Goal: Information Seeking & Learning: Learn about a topic

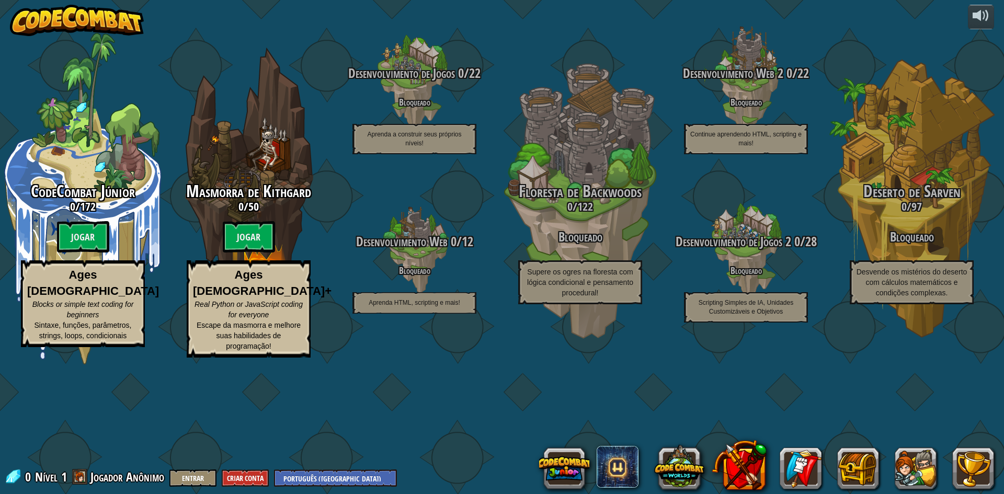
select select "pt-BR"
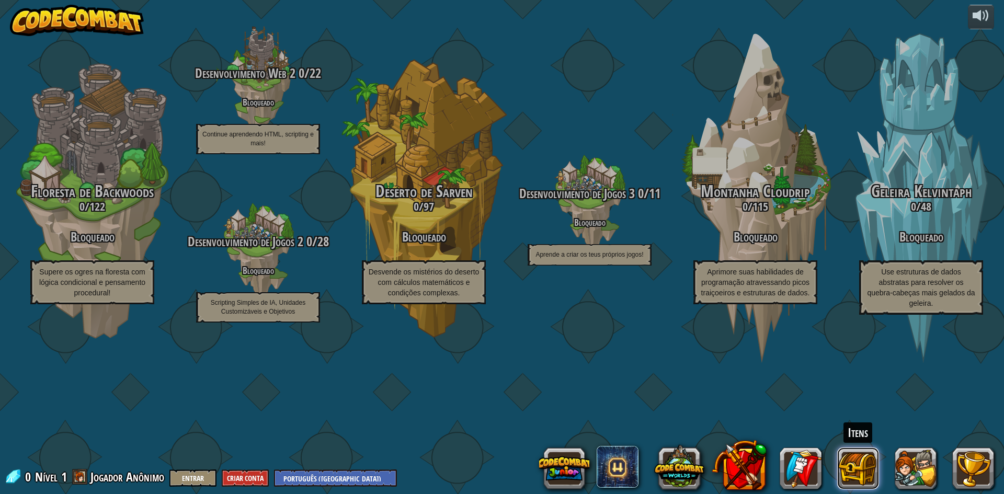
click at [855, 460] on button at bounding box center [858, 469] width 42 height 42
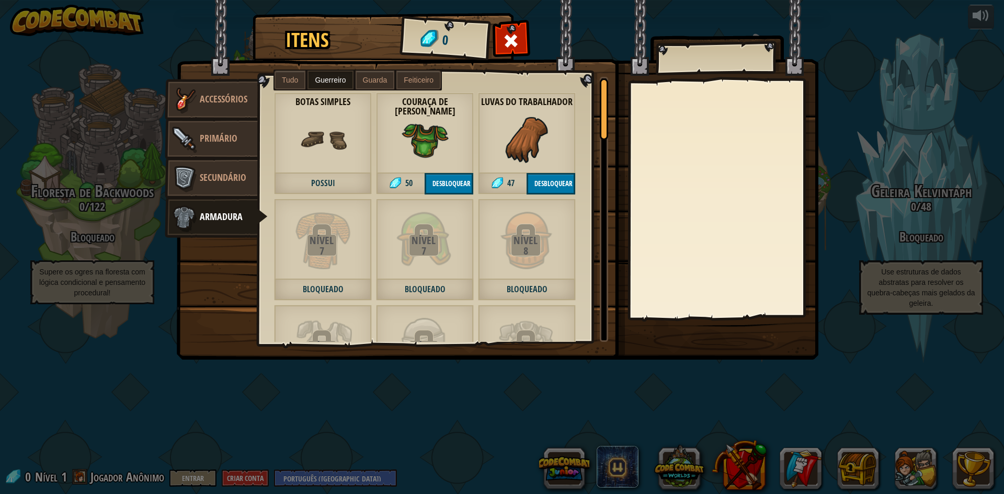
drag, startPoint x: 604, startPoint y: 79, endPoint x: 605, endPoint y: 6, distance: 73.7
click at [619, 16] on div "Itens 0 Diversos Accessórios Primário Secundário Armadura Tudo Guerreiro Guarda…" at bounding box center [501, 16] width 643 height 1
click at [462, 178] on button "Desbloquear" at bounding box center [449, 183] width 49 height 21
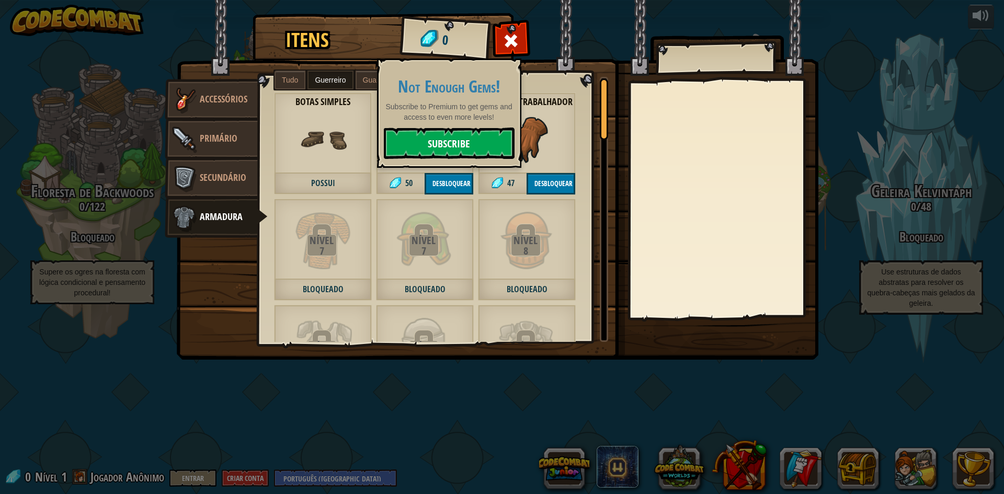
click at [461, 141] on link "Subscribe" at bounding box center [449, 143] width 131 height 31
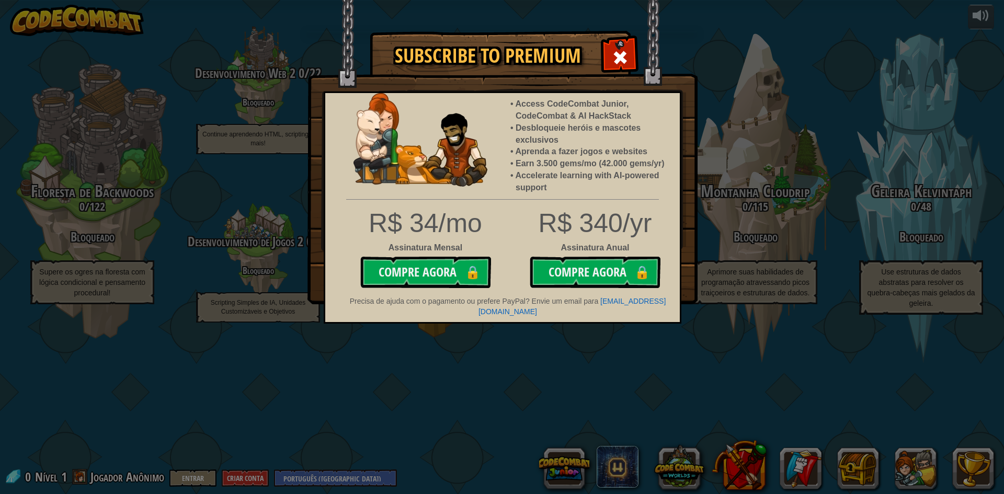
drag, startPoint x: 625, startPoint y: 60, endPoint x: 611, endPoint y: 63, distance: 15.1
click at [621, 60] on span at bounding box center [620, 57] width 17 height 17
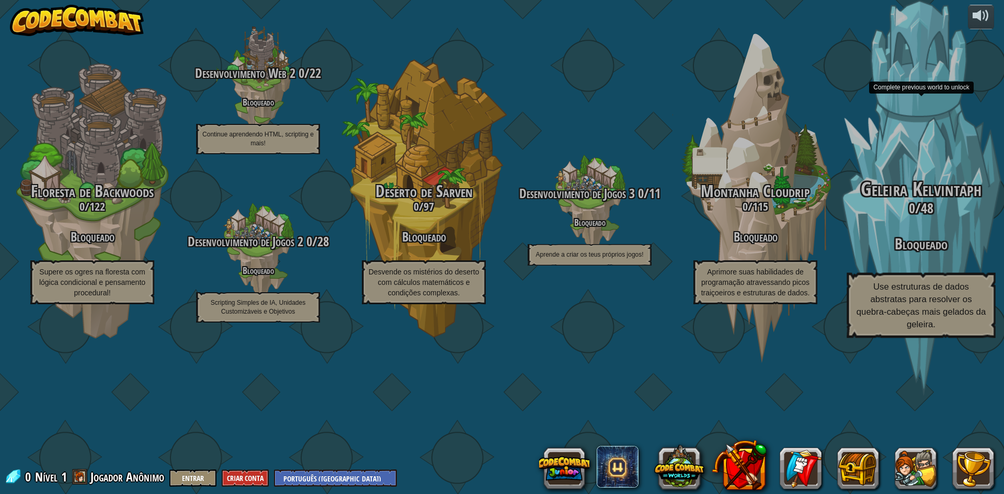
click at [971, 225] on div "Geleira Kelvintaph 0 / 48 Bloqueado Use estruturas de dados abstratas para reso…" at bounding box center [920, 199] width 199 height 398
click at [873, 202] on div "Geleira Kelvintaph 0 / 48 Bloqueado Use estruturas de dados abstratas para reso…" at bounding box center [920, 199] width 199 height 398
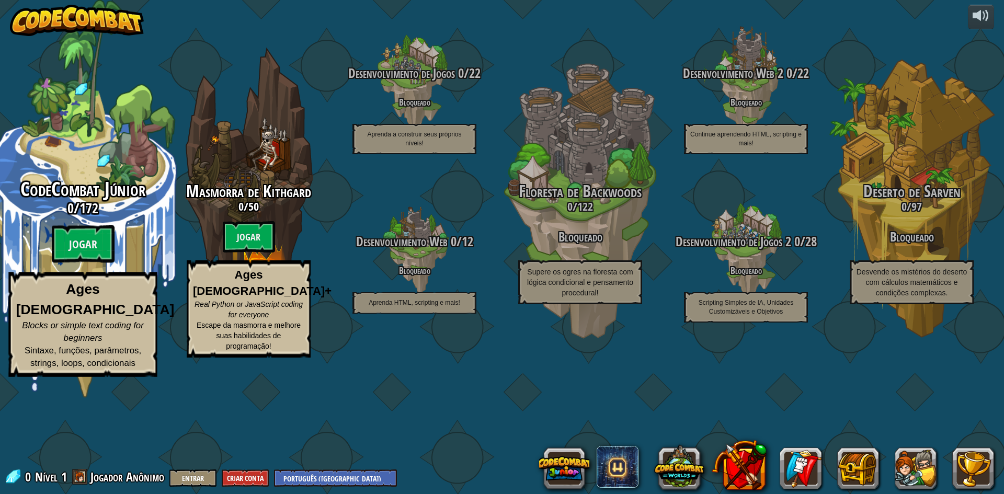
drag, startPoint x: 58, startPoint y: 121, endPoint x: 0, endPoint y: 119, distance: 57.6
click at [0, 119] on div "CodeCombat Júnior 0 / 172 Jogar Ages [DEMOGRAPHIC_DATA] Blocks or simple text c…" at bounding box center [82, 199] width 199 height 398
select select "pt-BR"
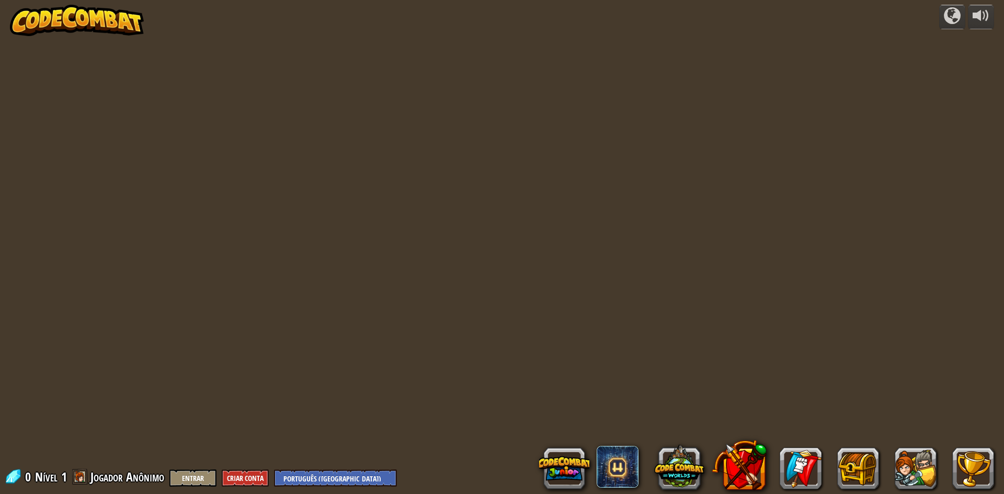
select select "pt-BR"
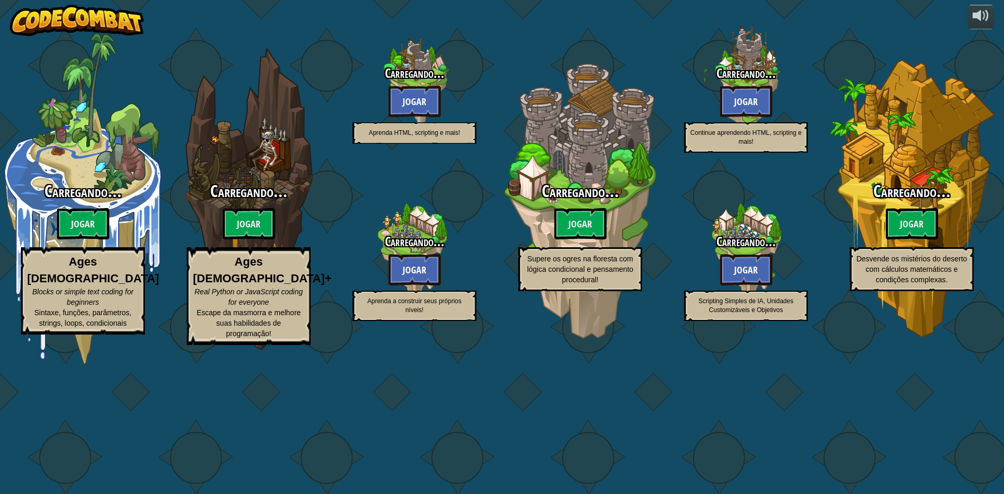
select select "pt-BR"
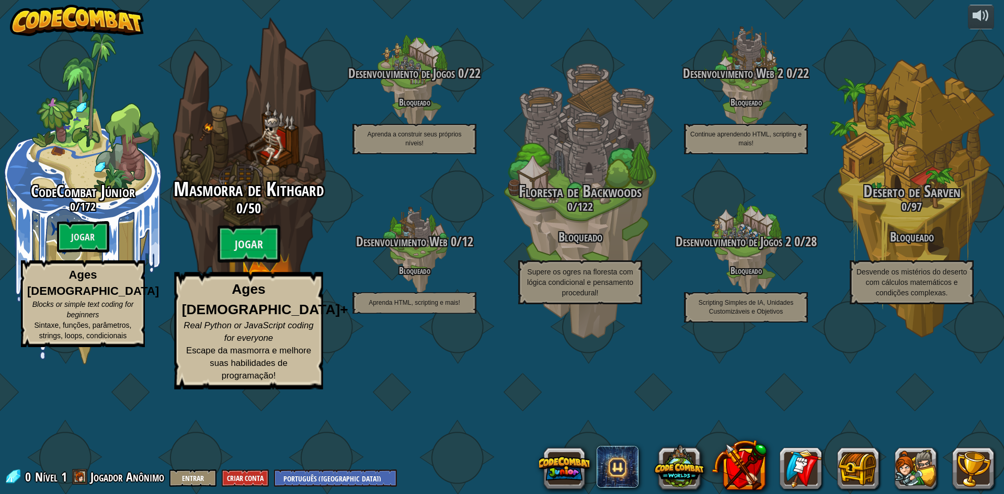
click at [222, 184] on div "Masmorra de Kithgard 0 / 50 Jogar Ages [DEMOGRAPHIC_DATA]+ Real Python or JavaS…" at bounding box center [248, 199] width 199 height 398
select select "pt-BR"
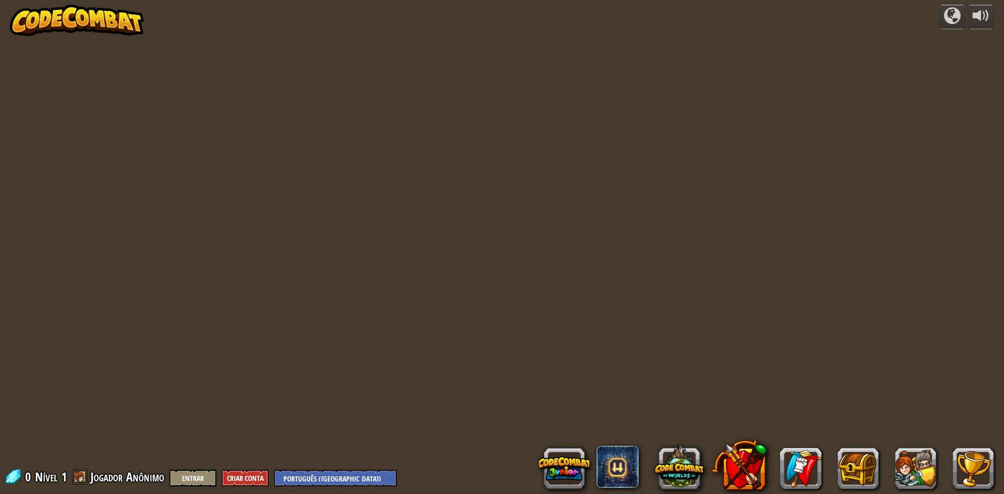
select select "pt-BR"
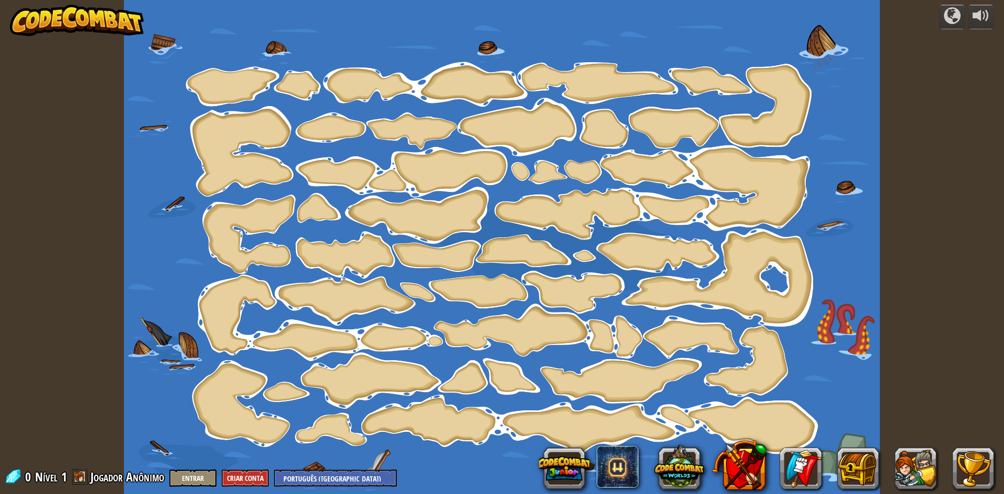
select select "pt-BR"
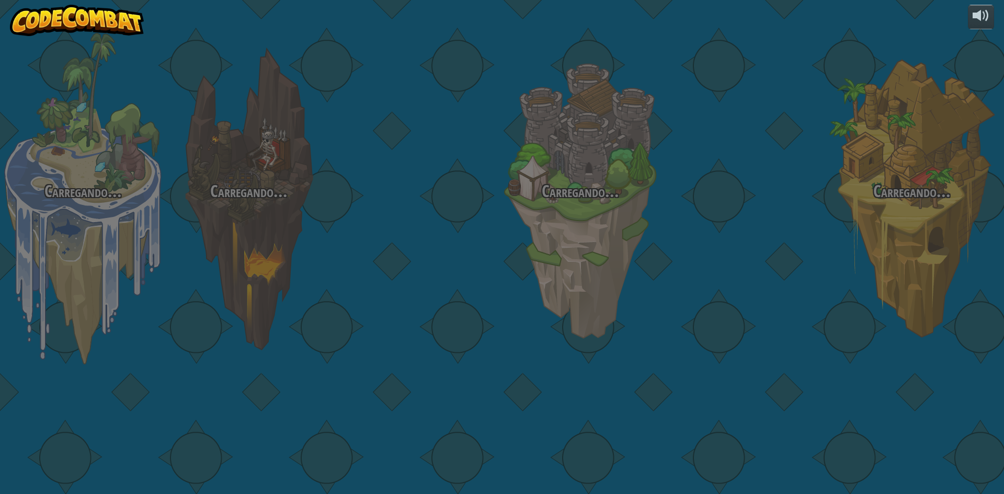
select select "pt-BR"
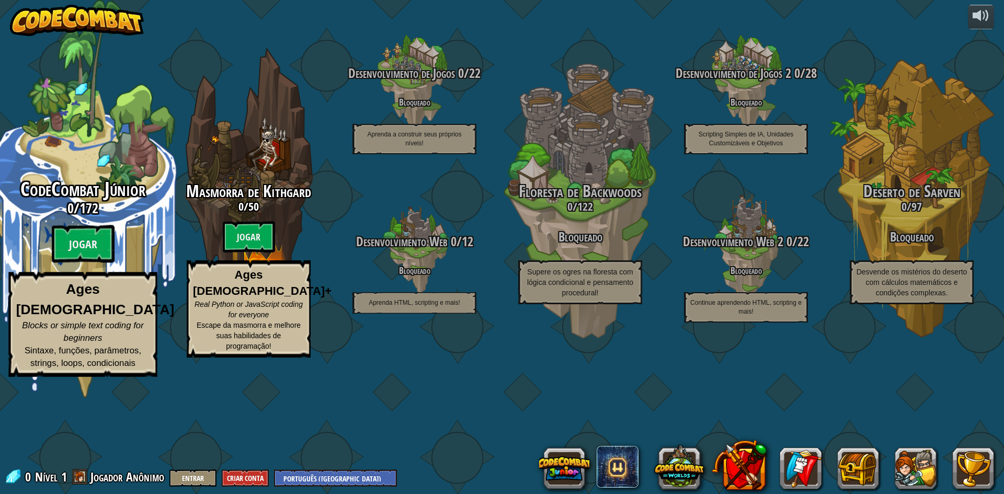
click at [77, 216] on h3 "0 / 172" at bounding box center [82, 208] width 199 height 15
select select "pt-BR"
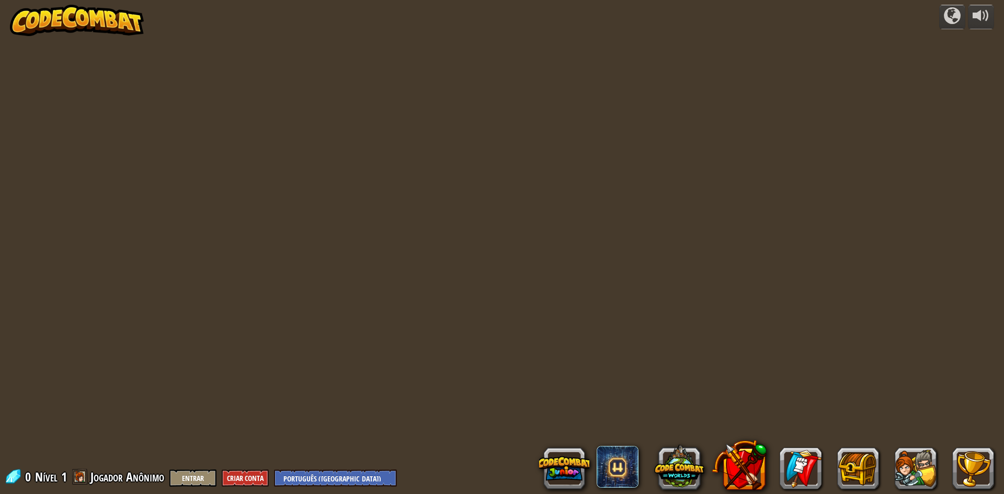
select select "pt-BR"
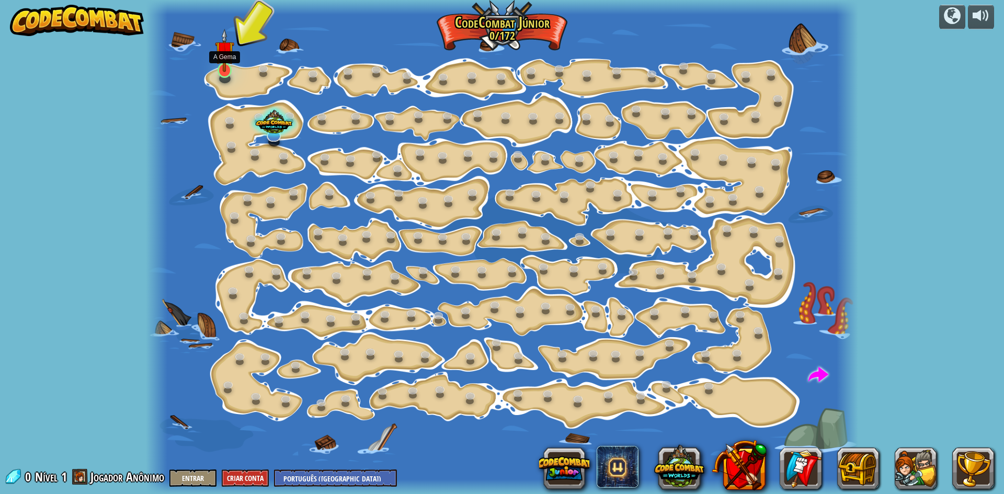
click at [227, 54] on img at bounding box center [224, 50] width 19 height 43
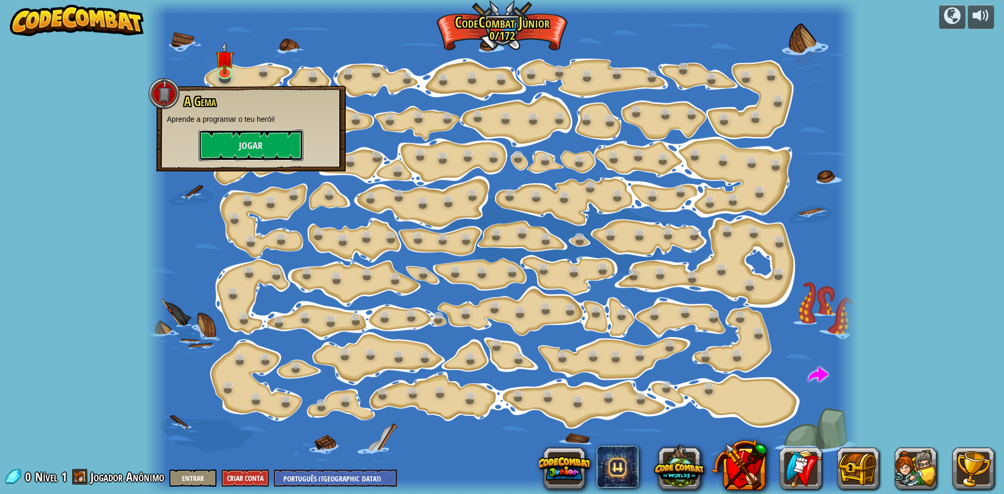
drag, startPoint x: 243, startPoint y: 145, endPoint x: 229, endPoint y: 96, distance: 51.0
click at [240, 127] on div "A Gema Aprende a programar o teu herói! [GEOGRAPHIC_DATA]" at bounding box center [251, 128] width 168 height 66
click at [259, 136] on button "Jogar" at bounding box center [251, 145] width 105 height 31
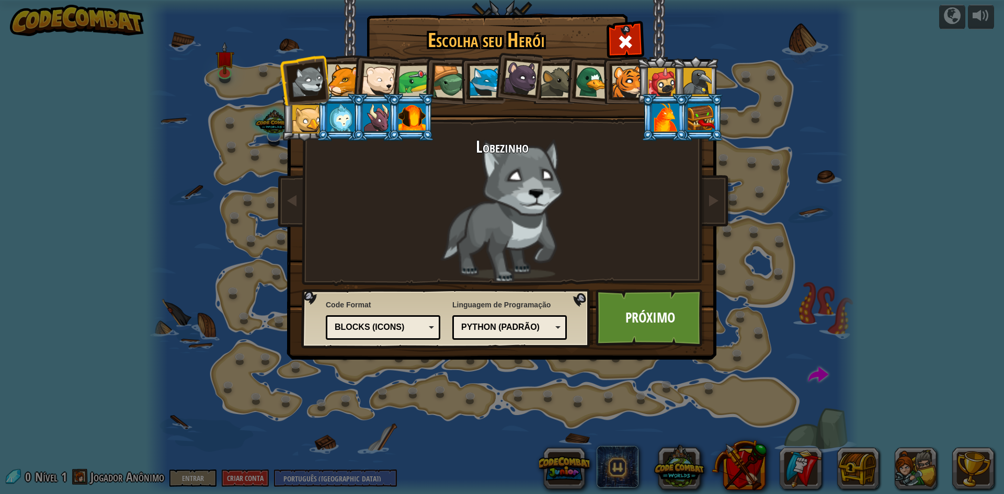
drag, startPoint x: 551, startPoint y: 71, endPoint x: 543, endPoint y: 70, distance: 7.9
click at [549, 71] on div at bounding box center [557, 82] width 32 height 32
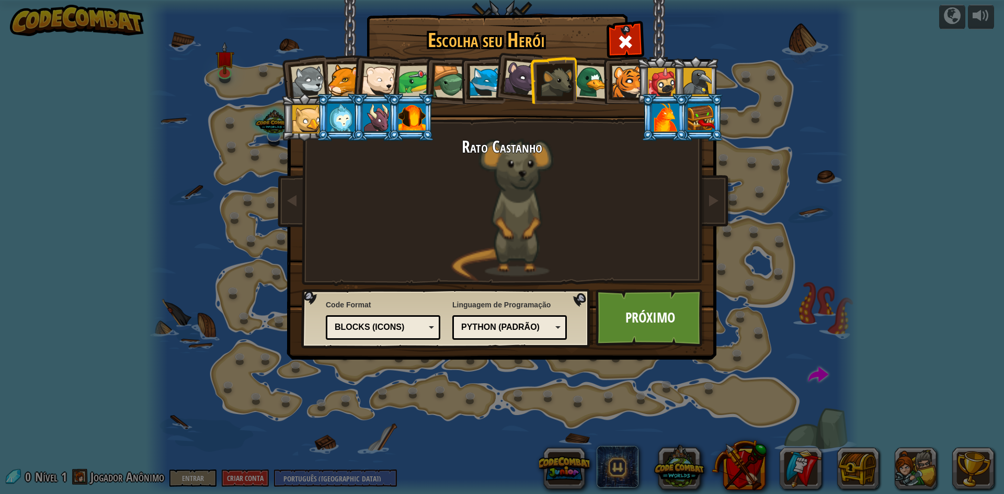
click at [481, 78] on div at bounding box center [486, 82] width 32 height 32
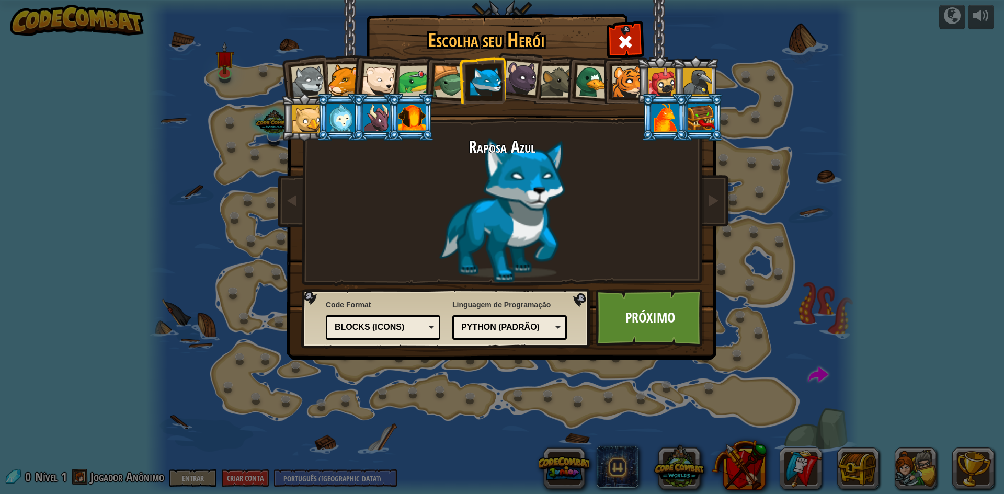
click at [435, 86] on div at bounding box center [449, 81] width 33 height 33
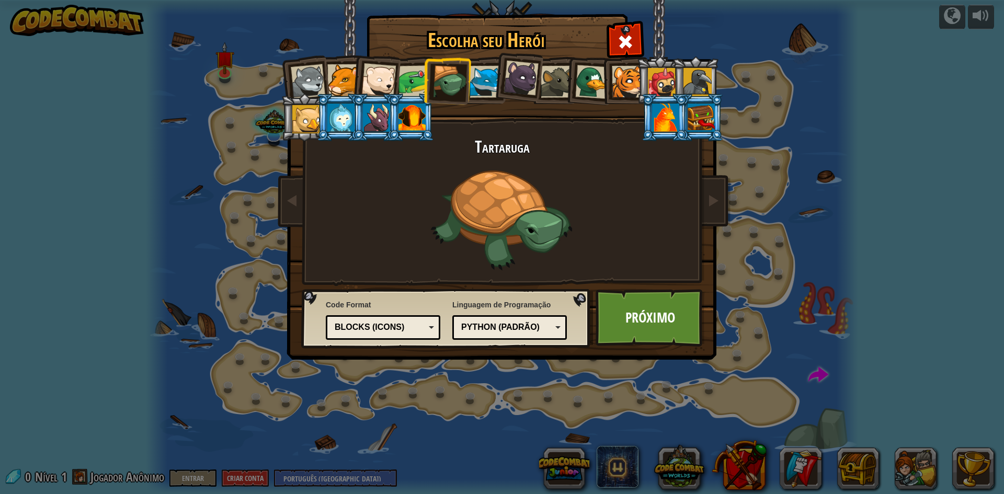
click at [406, 88] on div at bounding box center [414, 81] width 32 height 32
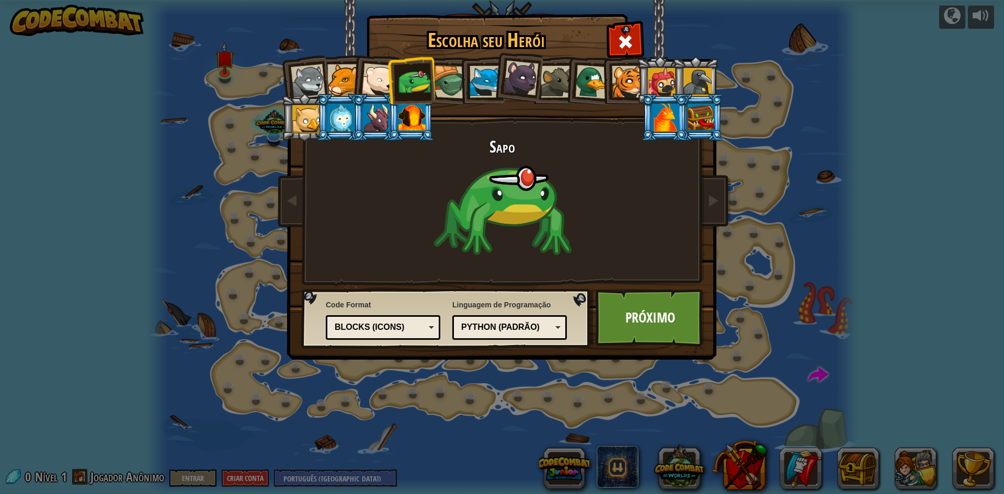
click at [365, 89] on div at bounding box center [378, 80] width 35 height 35
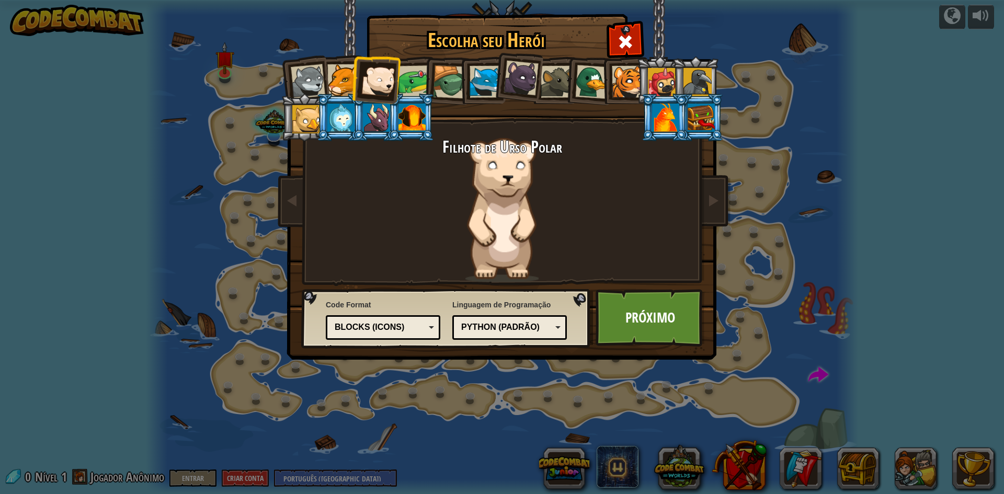
click at [346, 83] on div at bounding box center [343, 80] width 32 height 32
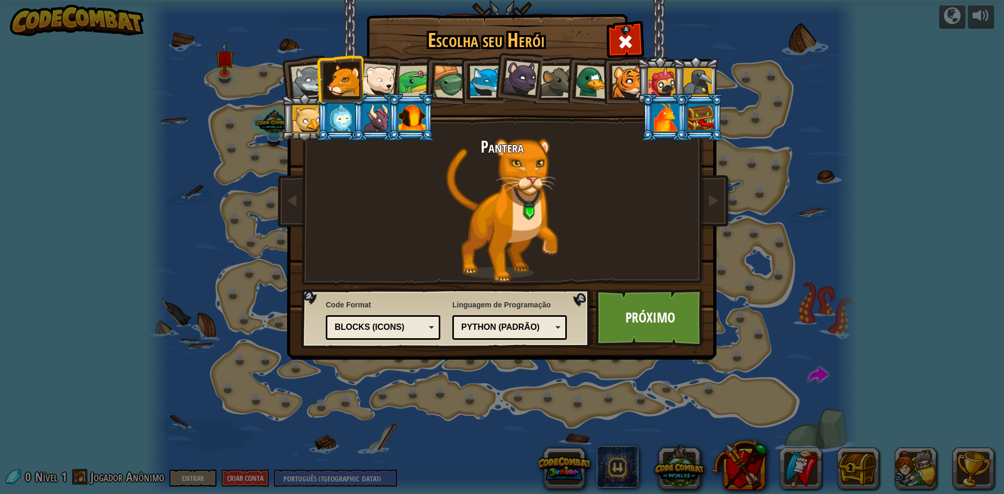
click at [306, 79] on div at bounding box center [308, 81] width 35 height 35
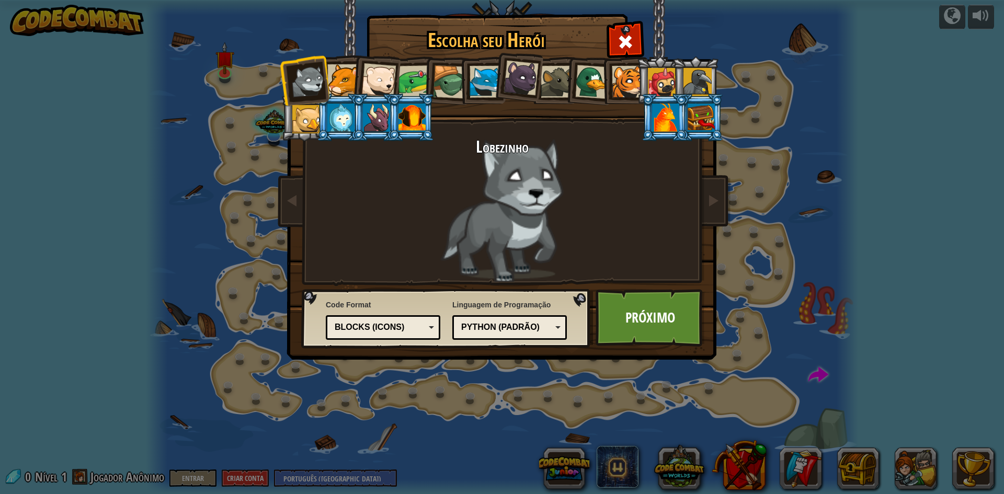
drag, startPoint x: 298, startPoint y: 110, endPoint x: 315, endPoint y: 106, distance: 18.4
click at [304, 108] on div at bounding box center [306, 119] width 28 height 28
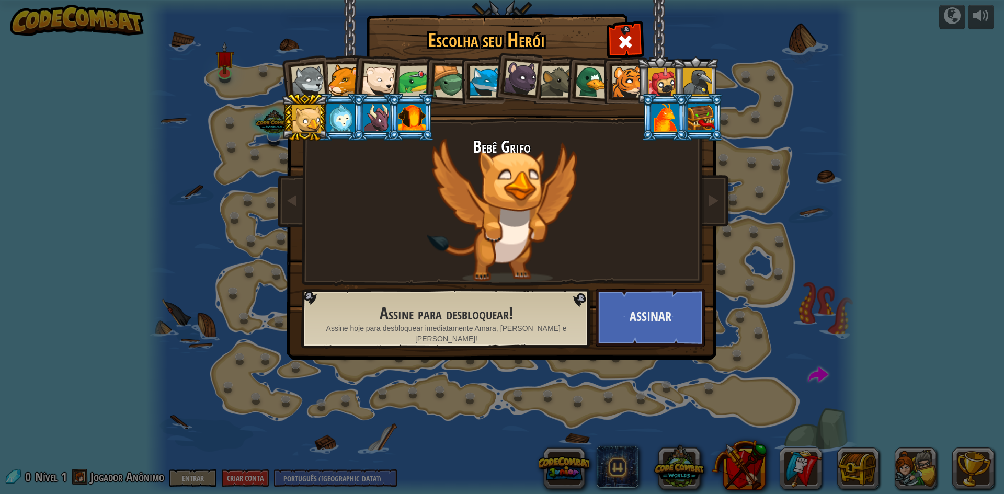
click at [338, 108] on div at bounding box center [340, 118] width 27 height 28
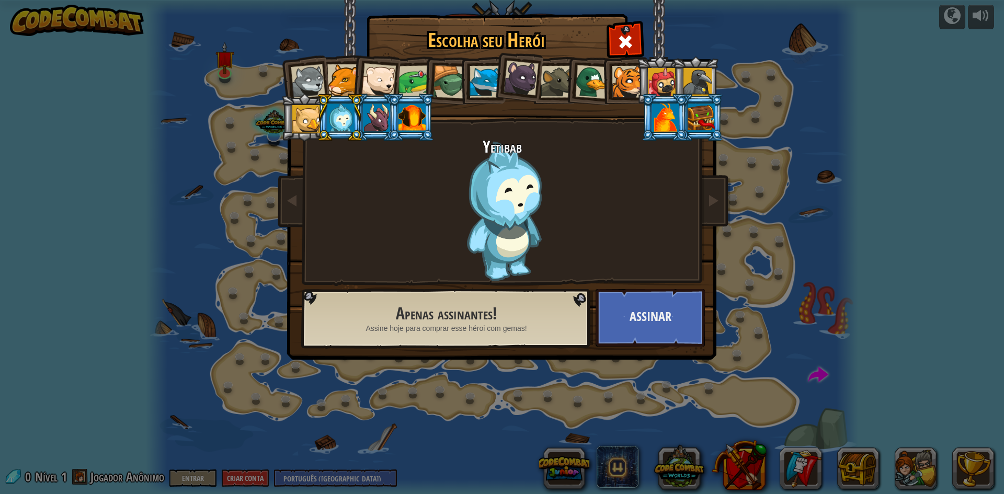
click at [375, 116] on div at bounding box center [376, 118] width 27 height 28
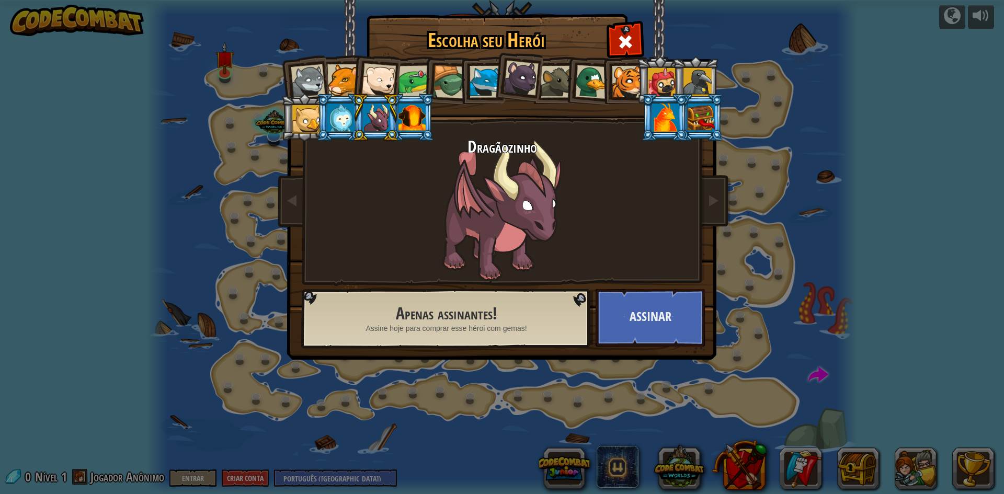
drag, startPoint x: 404, startPoint y: 122, endPoint x: 435, endPoint y: 125, distance: 31.0
click at [410, 122] on div at bounding box center [411, 118] width 27 height 28
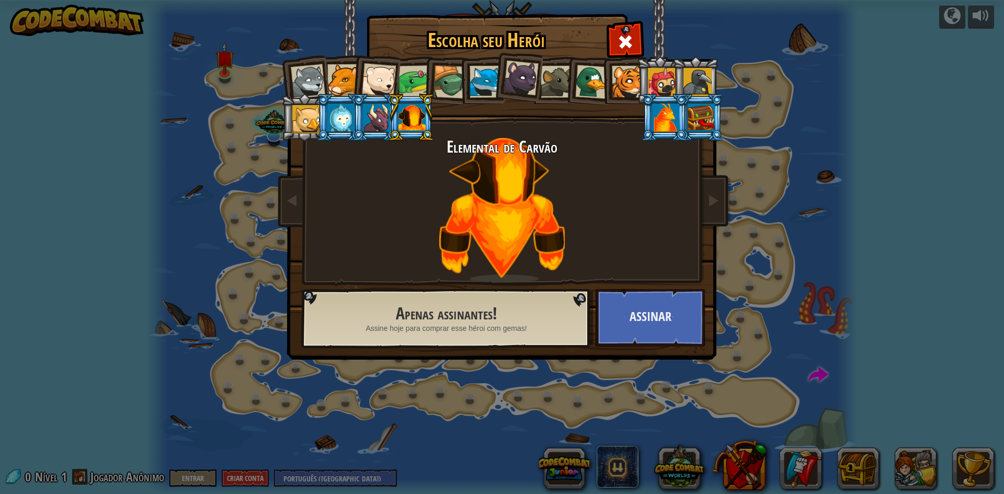
click at [597, 74] on div at bounding box center [592, 82] width 34 height 34
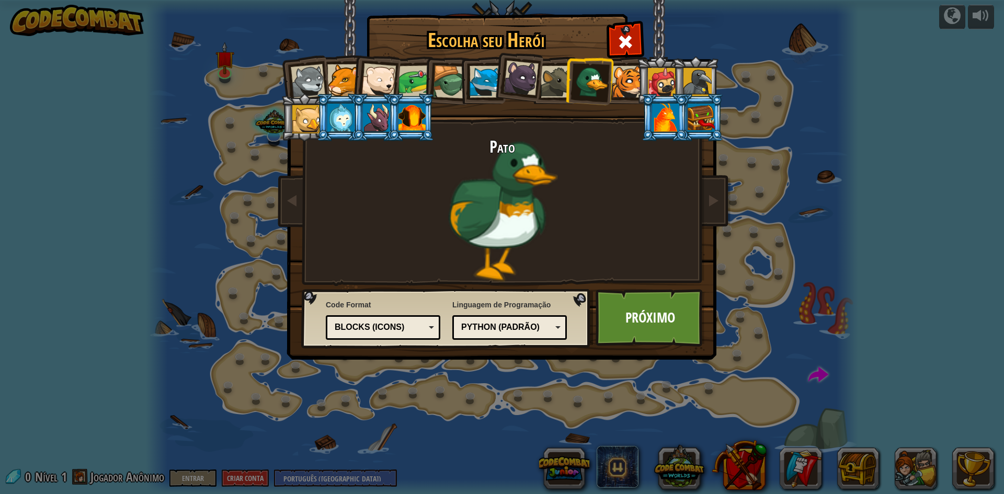
click at [615, 76] on div at bounding box center [628, 82] width 32 height 32
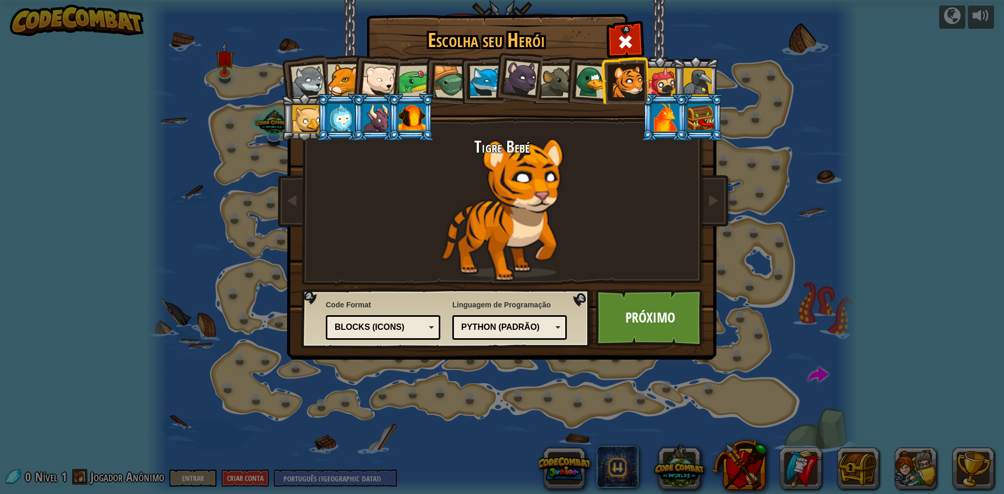
drag, startPoint x: 644, startPoint y: 81, endPoint x: 652, endPoint y: 81, distance: 7.3
click at [650, 56] on ol at bounding box center [502, 56] width 431 height 0
click at [655, 83] on div at bounding box center [662, 82] width 28 height 28
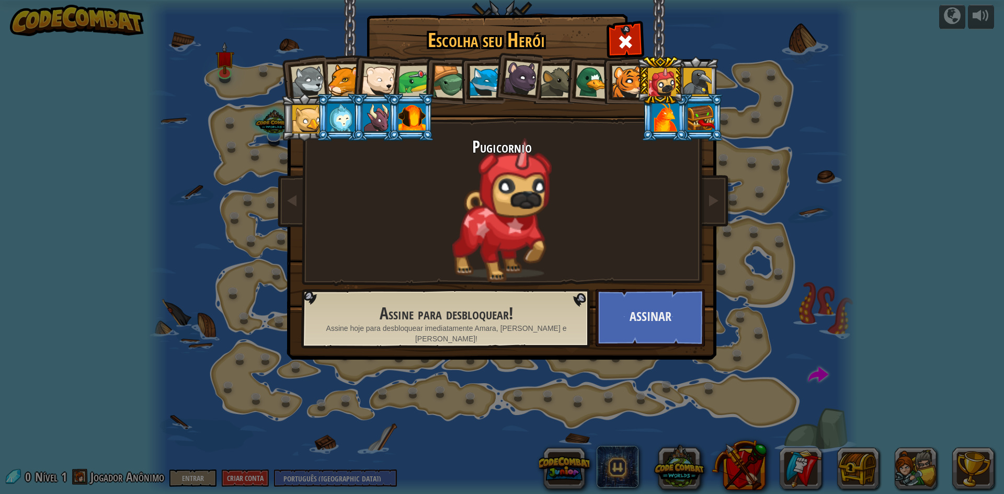
drag, startPoint x: 697, startPoint y: 85, endPoint x: 698, endPoint y: 90, distance: 5.8
click at [698, 89] on div at bounding box center [697, 82] width 28 height 28
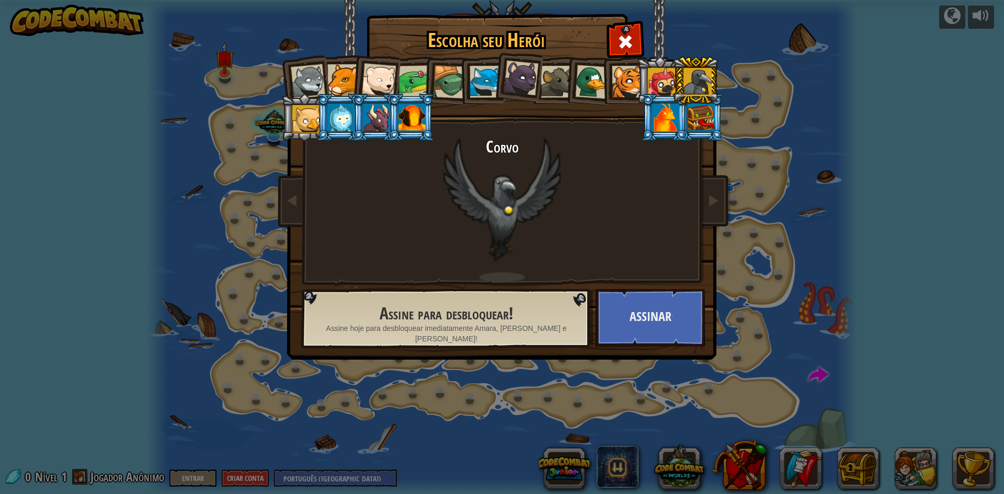
click at [692, 112] on div at bounding box center [701, 118] width 27 height 28
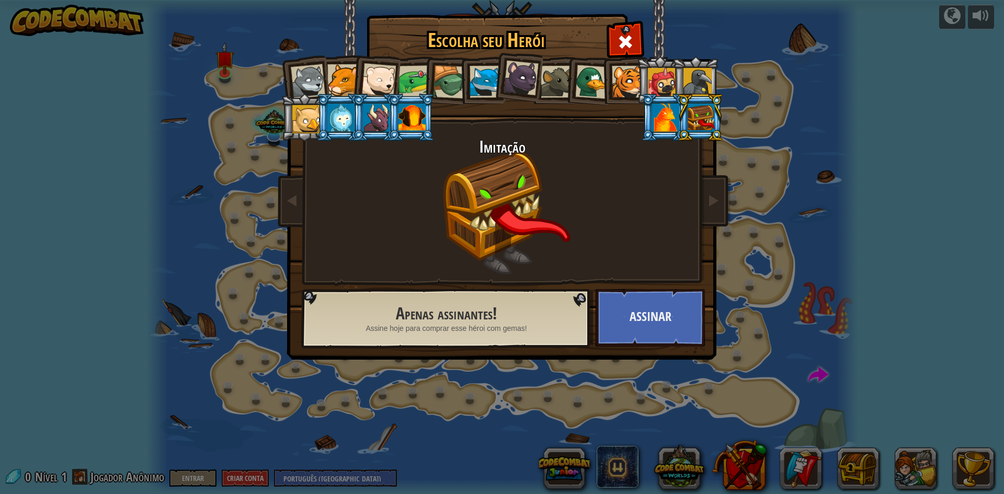
drag, startPoint x: 673, startPoint y: 120, endPoint x: 667, endPoint y: 121, distance: 6.5
click at [669, 121] on div at bounding box center [665, 118] width 27 height 28
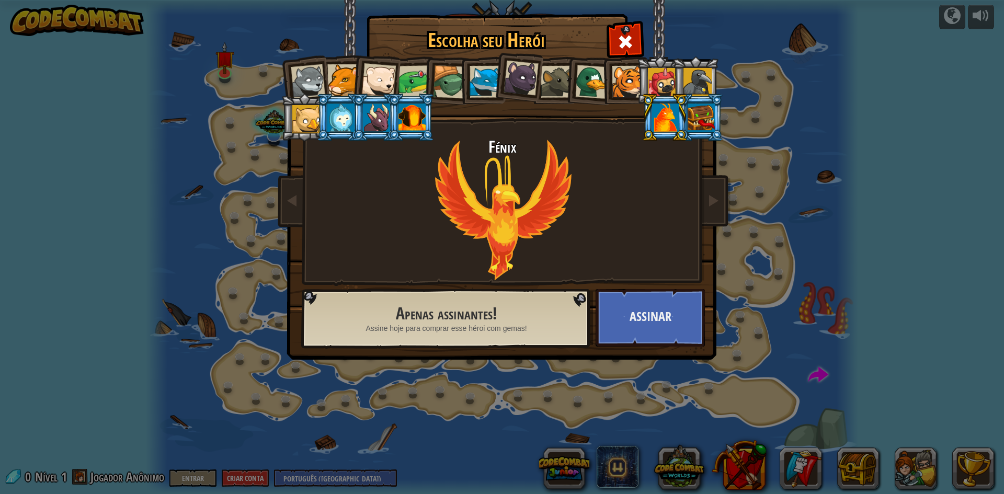
click at [693, 111] on div at bounding box center [701, 118] width 27 height 28
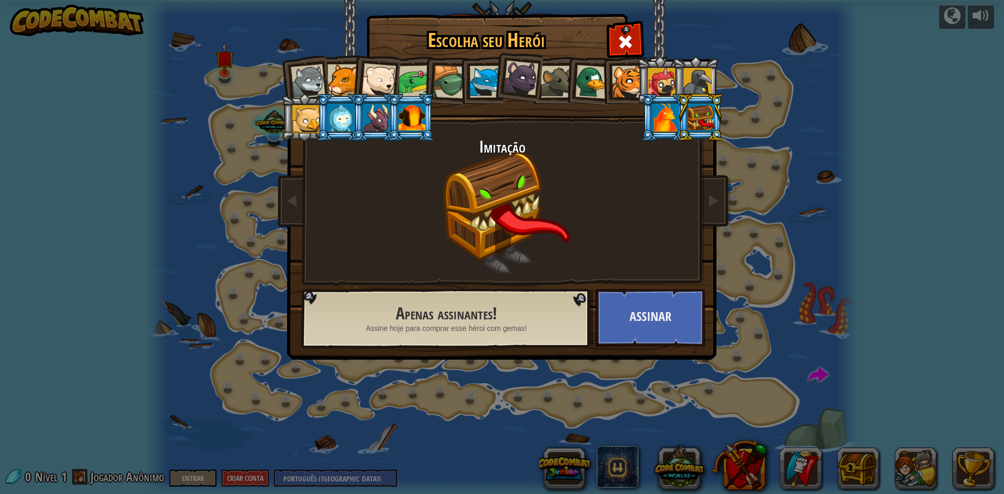
click at [555, 77] on div at bounding box center [557, 82] width 32 height 32
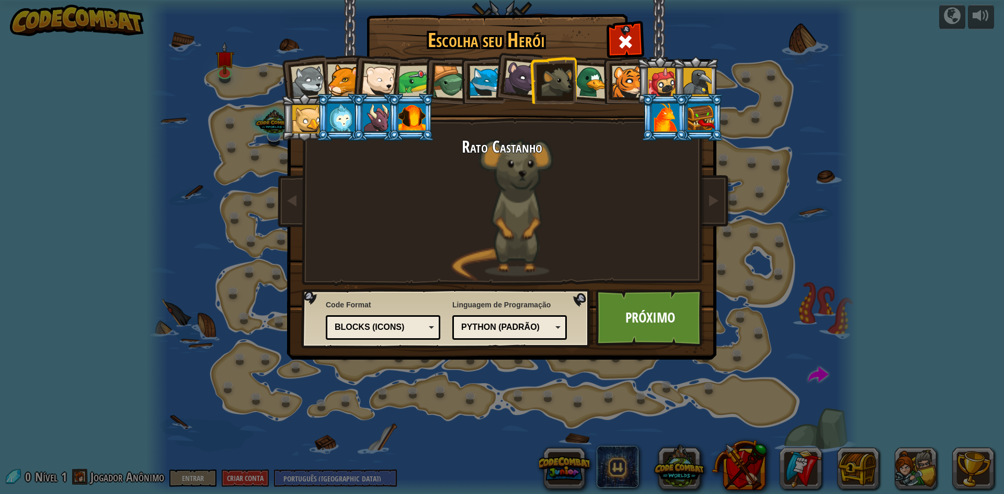
drag, startPoint x: 584, startPoint y: 283, endPoint x: 648, endPoint y: 354, distance: 95.9
click at [636, 17] on div "Escolha seu Herói 0 Lobezinho Pantera Filhote de Urso Polar Sapo Tartaruga Rapo…" at bounding box center [502, 16] width 429 height 1
click at [642, 305] on link "Próximo" at bounding box center [650, 318] width 109 height 58
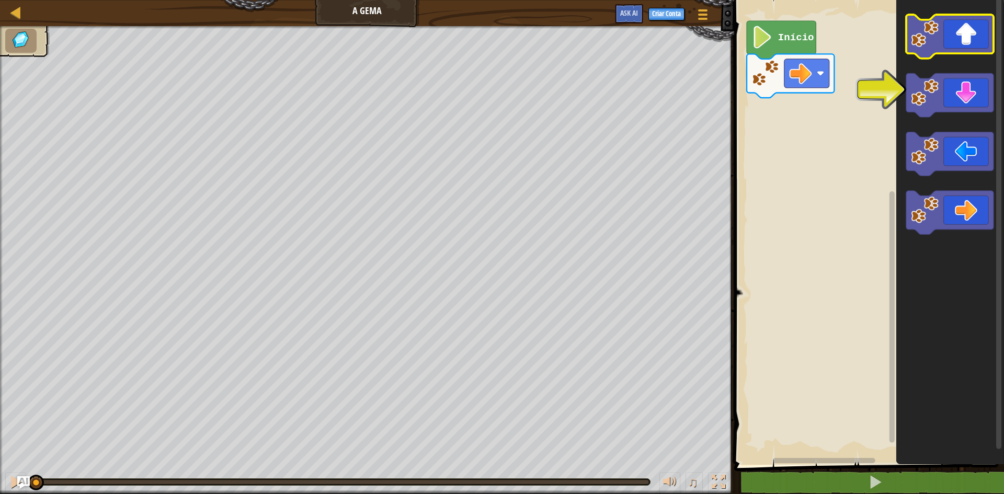
click at [970, 54] on rect "Espaço de trabalho do Blockly" at bounding box center [949, 37] width 87 height 44
click at [970, 27] on icon "Espaço de trabalho do Blockly" at bounding box center [949, 37] width 87 height 44
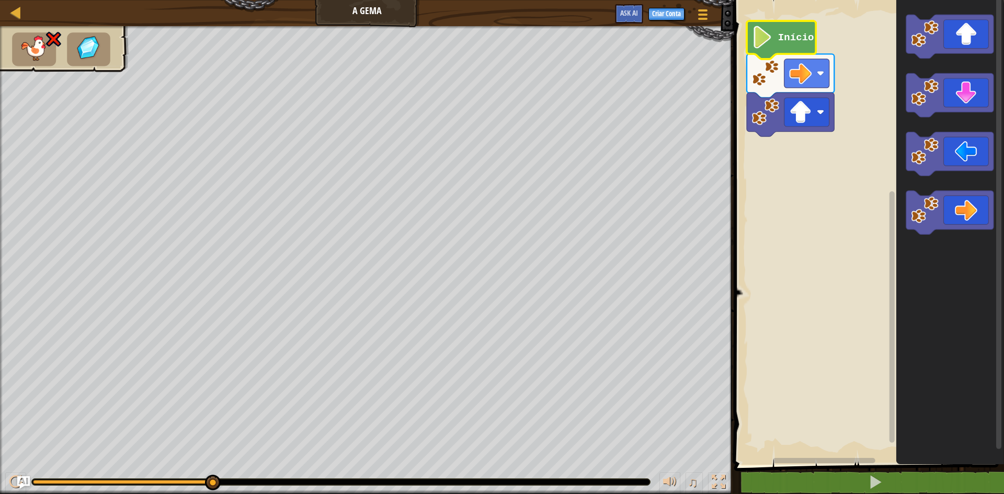
click at [783, 32] on g "Início" at bounding box center [790, 79] width 87 height 116
click at [785, 35] on text "Início" at bounding box center [796, 38] width 36 height 12
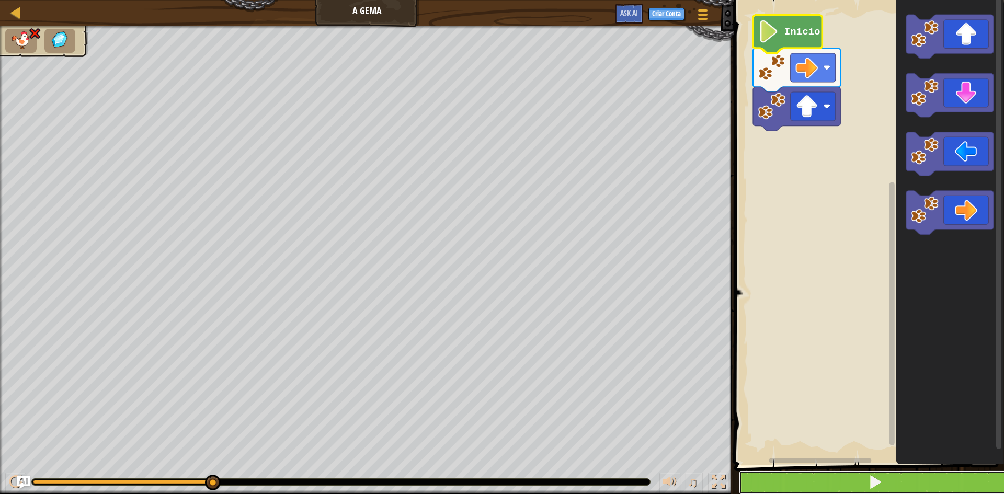
drag, startPoint x: 767, startPoint y: 483, endPoint x: 773, endPoint y: 471, distance: 12.9
click at [770, 479] on button at bounding box center [875, 483] width 273 height 24
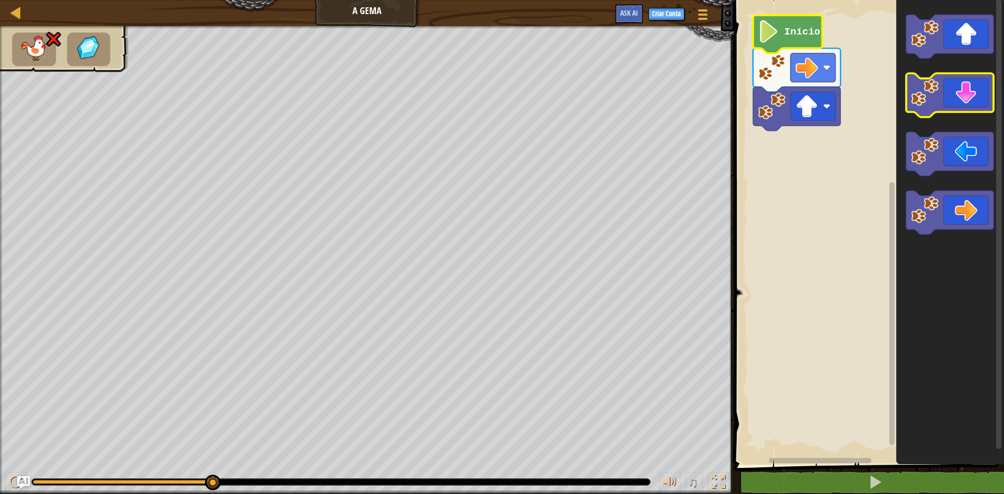
click at [962, 95] on icon "Espaço de trabalho do Blockly" at bounding box center [949, 96] width 87 height 44
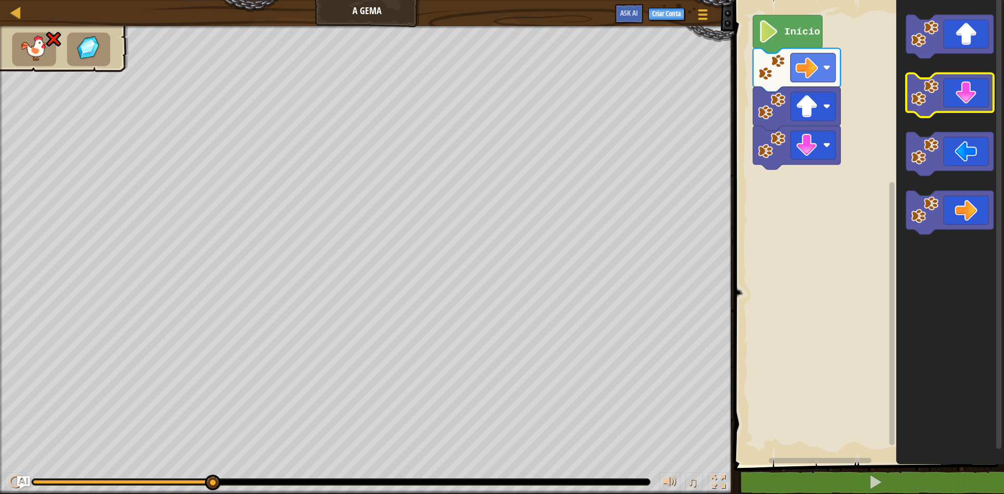
click at [964, 103] on icon "Espaço de trabalho do Blockly" at bounding box center [949, 96] width 87 height 44
click at [967, 109] on icon "Espaço de trabalho do Blockly" at bounding box center [949, 96] width 87 height 44
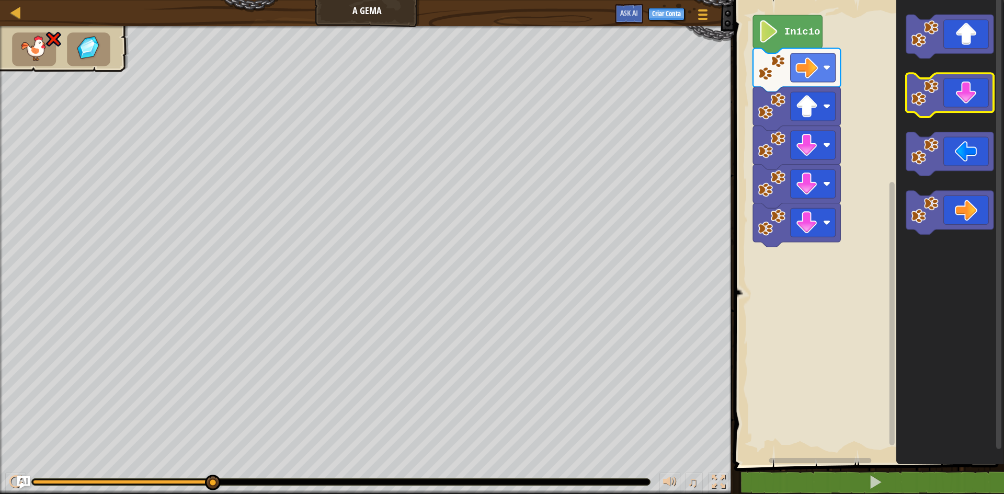
click at [967, 113] on g "Espaço de trabalho do Blockly" at bounding box center [949, 125] width 87 height 220
click at [968, 114] on rect "Espaço de trabalho do Blockly" at bounding box center [949, 96] width 87 height 44
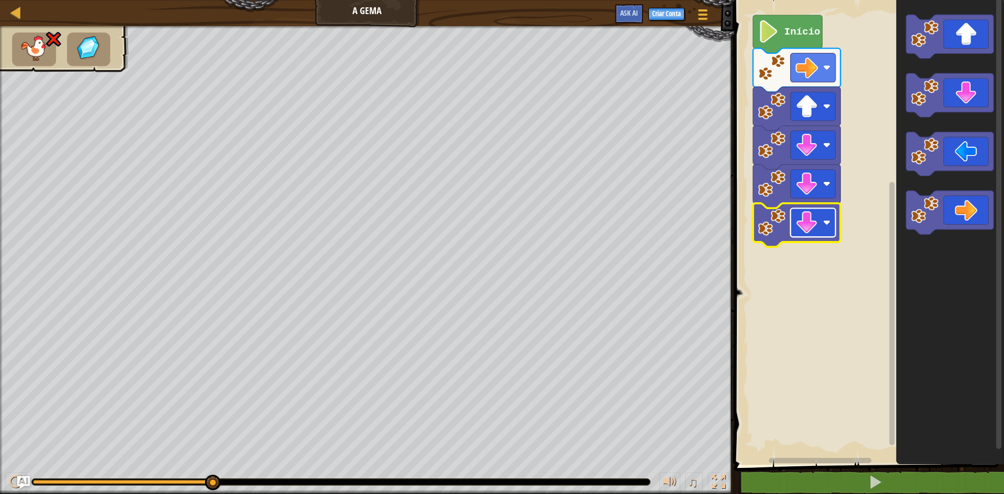
click at [815, 216] on image "Espaço de trabalho do Blockly" at bounding box center [806, 222] width 22 height 22
drag, startPoint x: 791, startPoint y: 485, endPoint x: 999, endPoint y: 169, distance: 377.9
click at [929, 319] on div "1 2 go ( 'right' ) הההההההההההההההההההההההההההההההההההההההההההההההההההההההההההה…" at bounding box center [867, 256] width 273 height 502
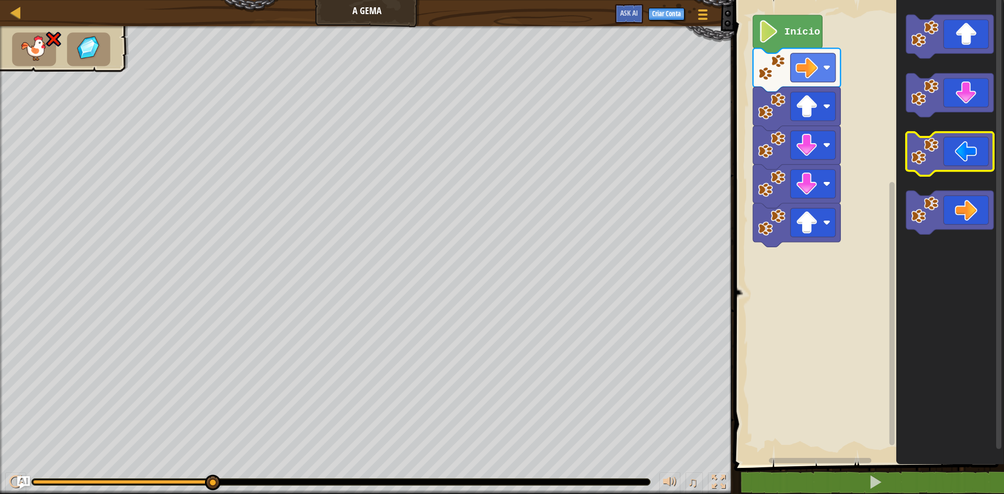
click at [973, 156] on icon "Espaço de trabalho do Blockly" at bounding box center [949, 154] width 87 height 44
click at [968, 174] on rect "Espaço de trabalho do Blockly" at bounding box center [949, 154] width 87 height 44
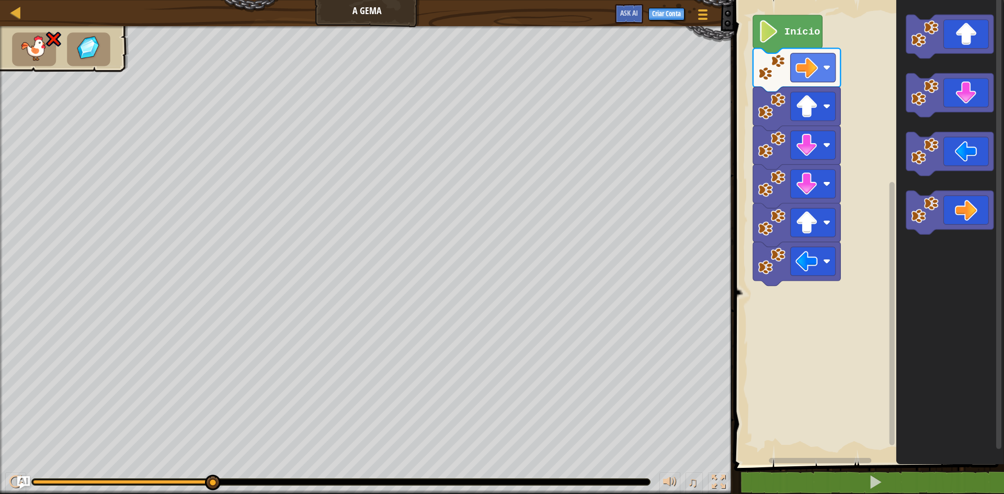
click at [910, 438] on icon "Espaço de trabalho do Blockly" at bounding box center [950, 230] width 108 height 470
drag, startPoint x: 830, startPoint y: 487, endPoint x: 841, endPoint y: 446, distance: 42.7
click at [838, 455] on div "1 2 go ( 'right' ) הההההההההההההההההההההההההההההההההההההההההההההההההההההההההההה…" at bounding box center [867, 256] width 273 height 502
drag, startPoint x: 38, startPoint y: 26, endPoint x: 49, endPoint y: 35, distance: 13.4
click at [42, 30] on div at bounding box center [367, 260] width 734 height 468
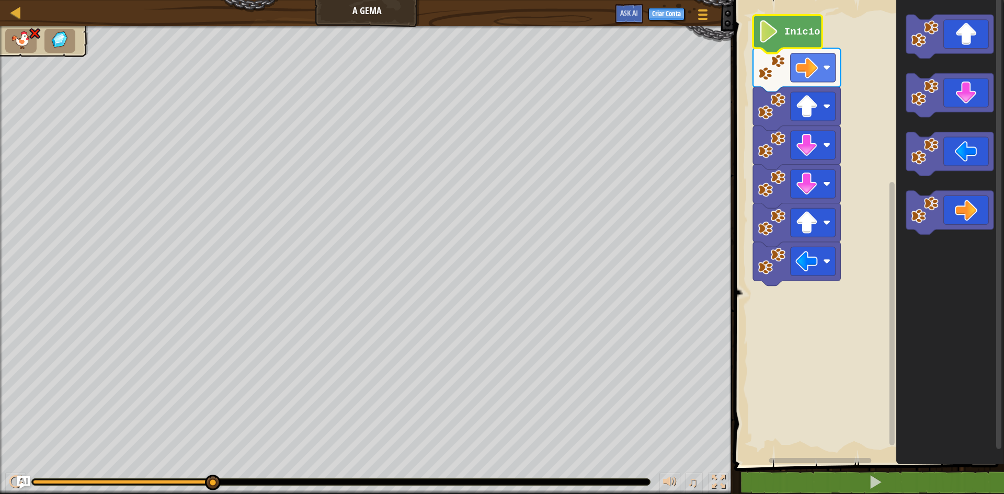
click at [768, 30] on image "Espaço de trabalho do Blockly" at bounding box center [768, 31] width 21 height 22
click at [771, 34] on image "Espaço de trabalho do Blockly" at bounding box center [768, 31] width 21 height 22
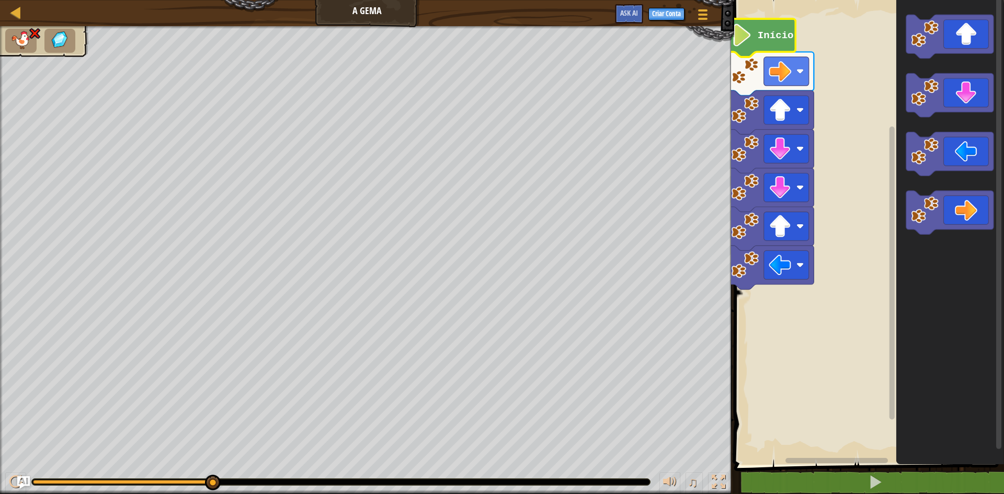
click at [920, 105] on div "Mapa A Gema Menu do Jogo Criar Conta Ask AI 1 ההההההההההההההההההההההההההההההההה…" at bounding box center [502, 247] width 1004 height 494
click at [915, 37] on image "Espaço de trabalho do Blockly" at bounding box center [925, 34] width 28 height 28
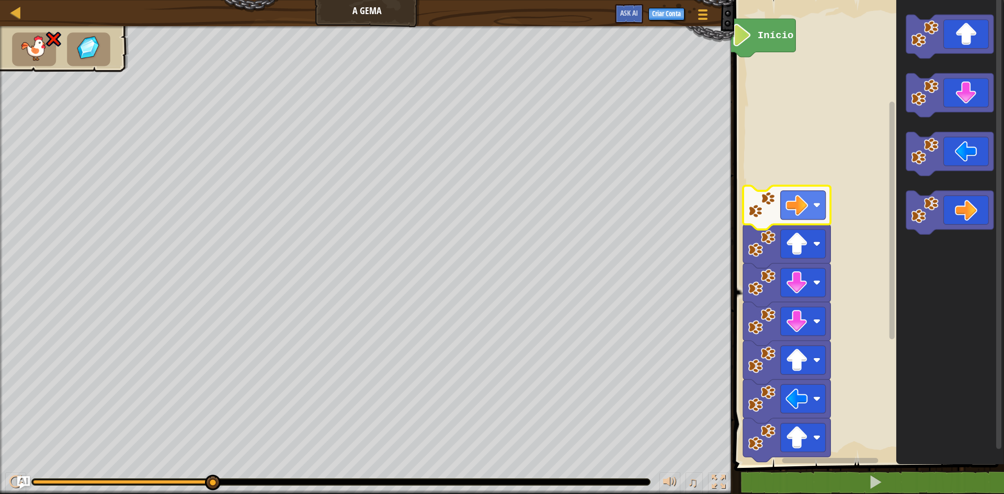
click at [794, 196] on image "Espaço de trabalho do Blockly" at bounding box center [796, 205] width 22 height 22
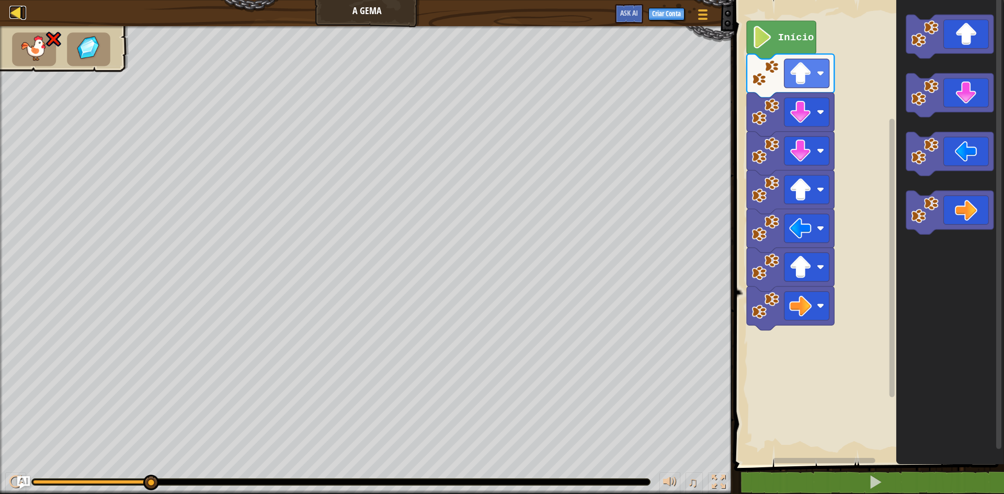
click at [21, 13] on div at bounding box center [15, 12] width 13 height 13
select select "pt-BR"
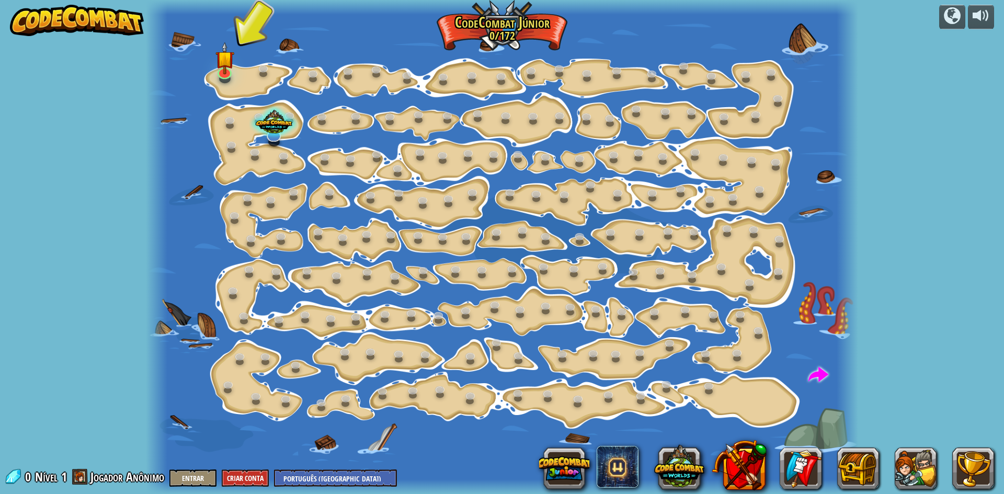
click at [234, 77] on div at bounding box center [502, 247] width 712 height 494
click at [618, 472] on span at bounding box center [618, 467] width 42 height 42
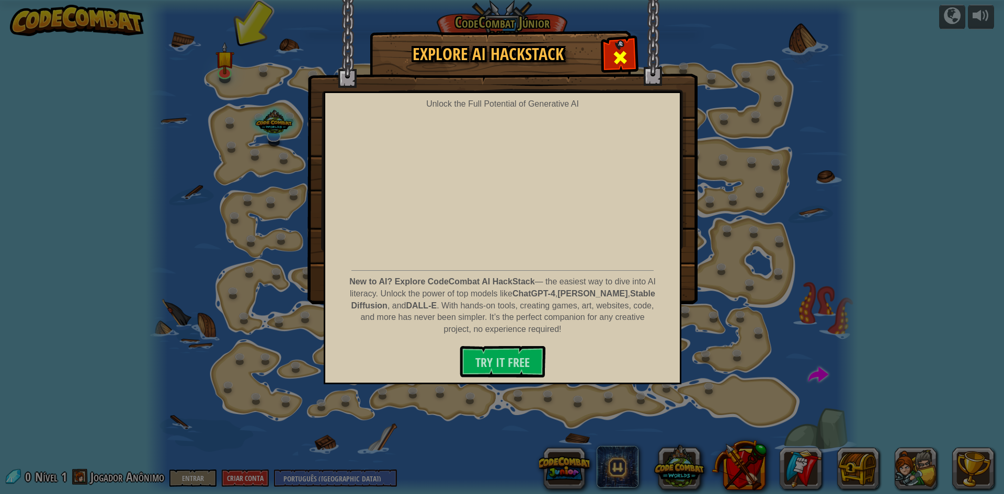
click at [613, 60] on span at bounding box center [620, 57] width 17 height 17
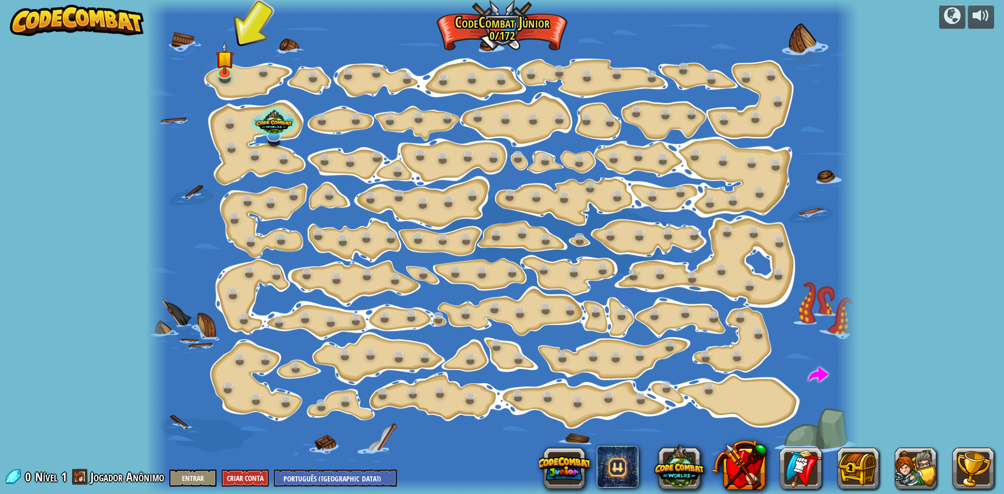
click at [238, 77] on div at bounding box center [502, 247] width 712 height 494
click at [215, 70] on img at bounding box center [224, 50] width 19 height 43
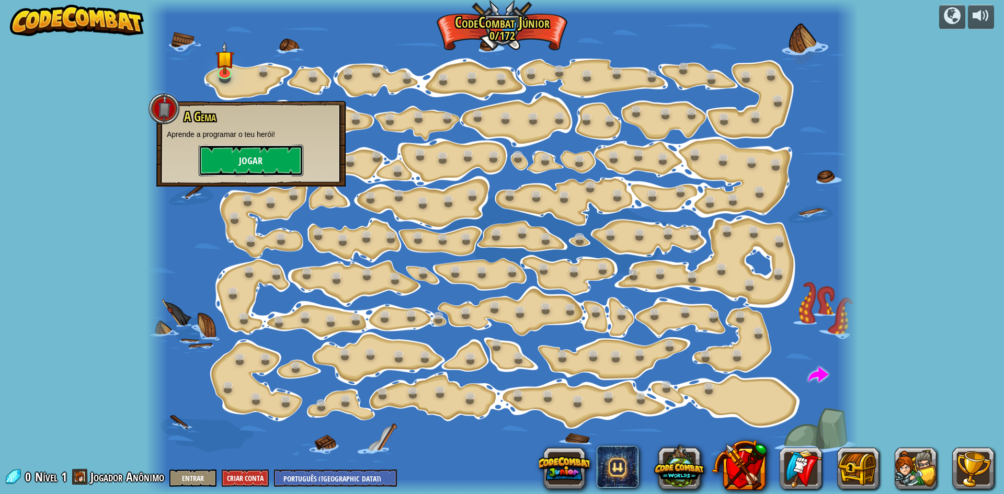
click at [270, 164] on button "Jogar" at bounding box center [251, 160] width 105 height 31
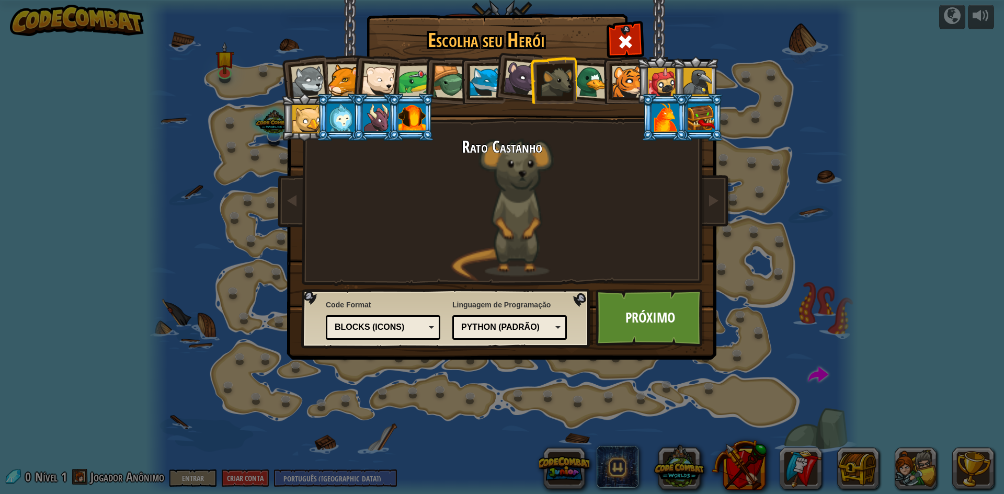
click at [399, 123] on li at bounding box center [410, 118] width 47 height 48
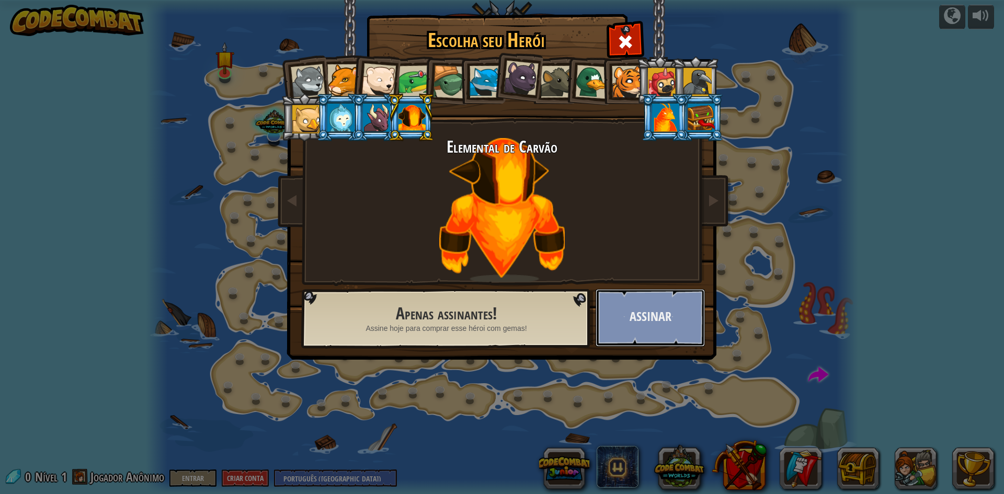
click at [678, 312] on button "Assinar" at bounding box center [650, 318] width 109 height 58
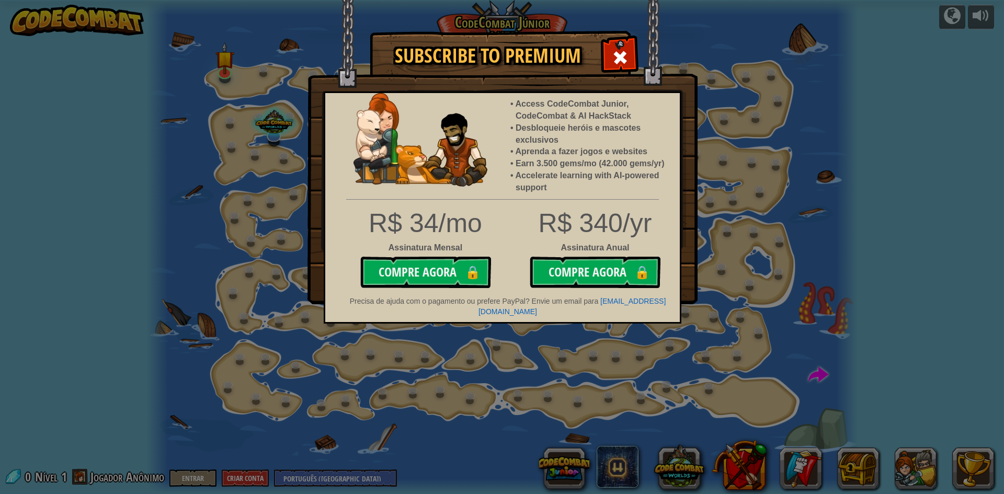
drag, startPoint x: 634, startPoint y: 49, endPoint x: 626, endPoint y: 47, distance: 8.1
click at [632, 49] on div at bounding box center [619, 56] width 33 height 33
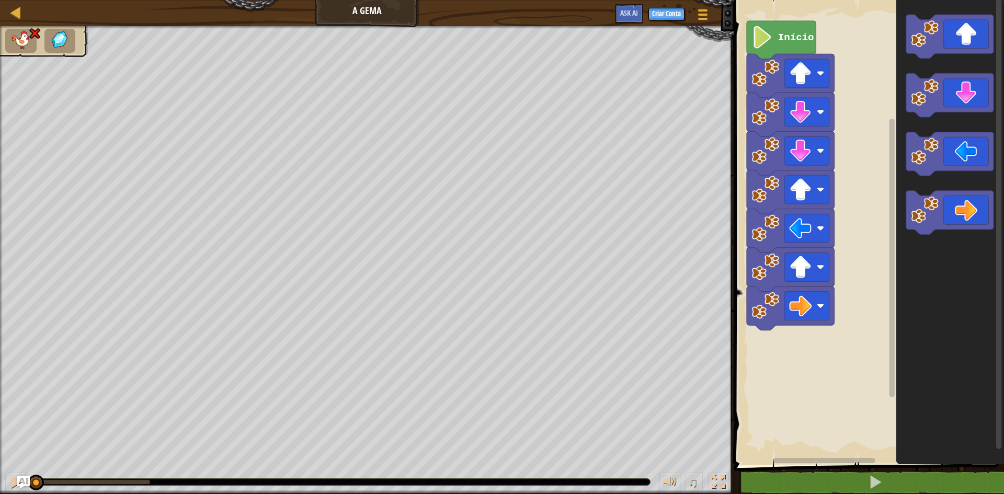
select select "pt-BR"
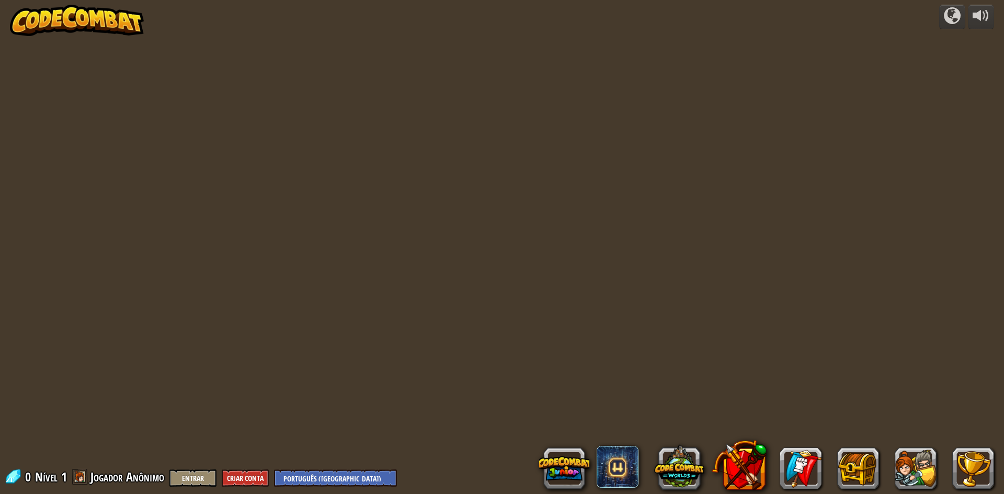
select select "pt-BR"
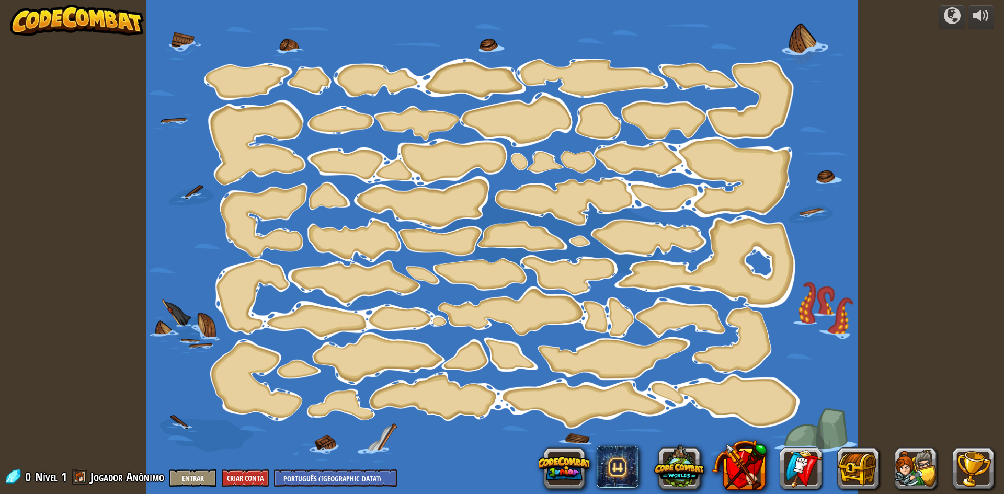
select select "pt-BR"
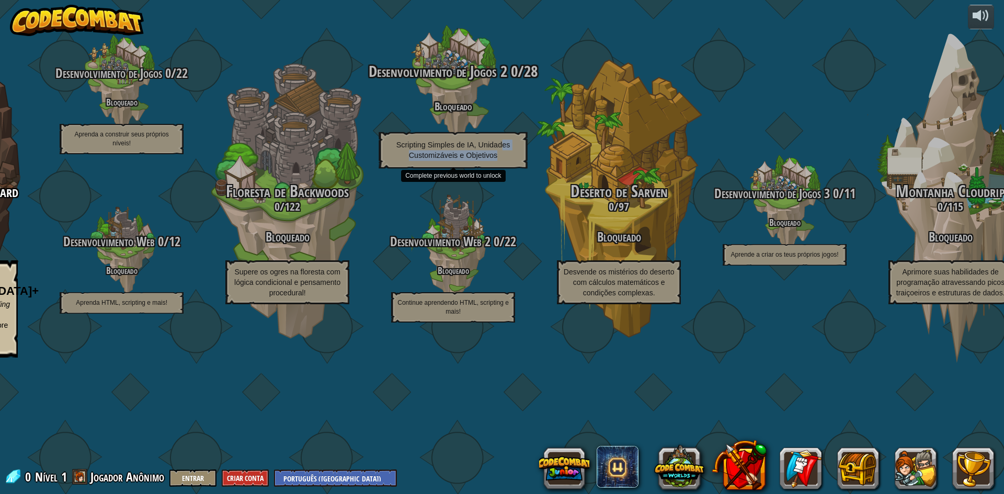
drag, startPoint x: 496, startPoint y: 216, endPoint x: 508, endPoint y: 211, distance: 13.1
click at [506, 169] on p "Scripting Simples de IA, Unidades Customizáveis e Objetivos" at bounding box center [453, 150] width 148 height 37
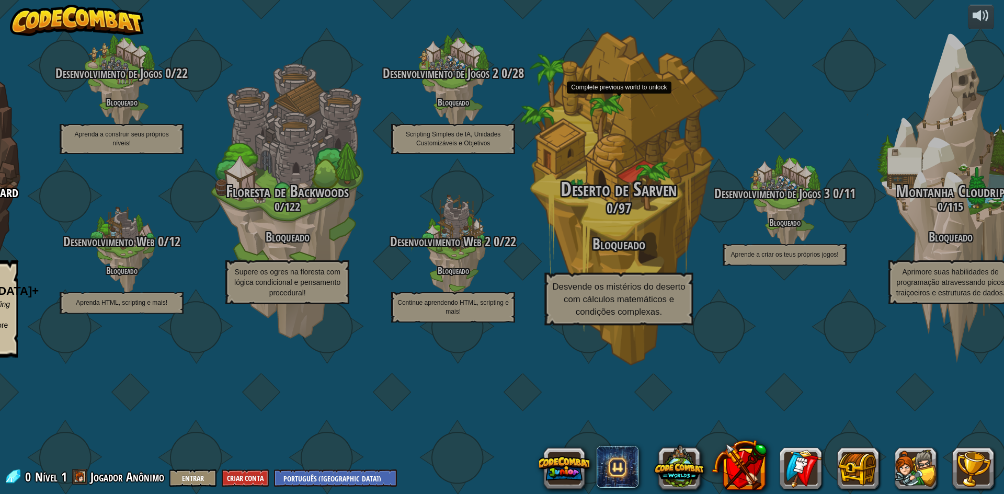
click at [600, 201] on div "Deserto de Sarven 0 / 97 Bloqueado Desvende os mistérios do deserto com cálculo…" at bounding box center [618, 199] width 199 height 398
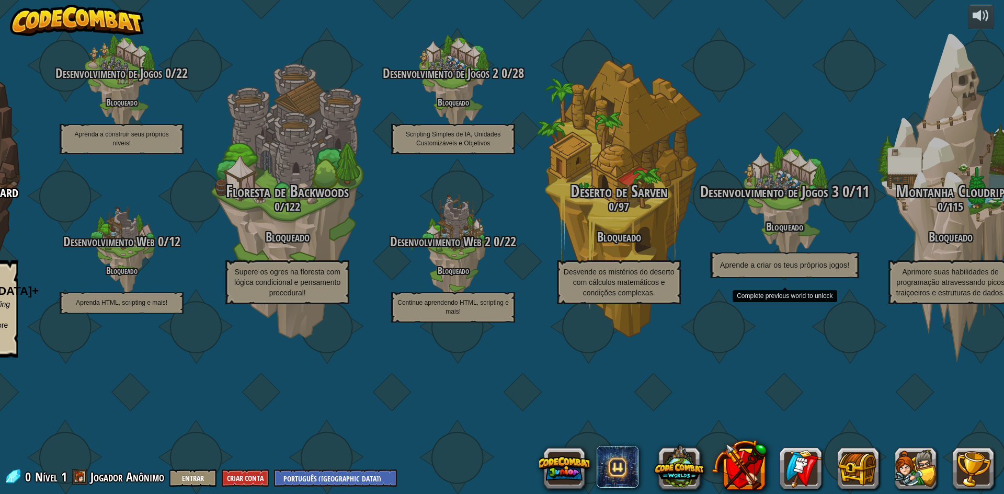
drag, startPoint x: 705, startPoint y: 238, endPoint x: 703, endPoint y: 232, distance: 6.0
click at [706, 239] on div "Desenvolvimento de Jogos 3 0 / 11 Bloqueado Aprende a criar os teus próprios jo…" at bounding box center [784, 203] width 199 height 199
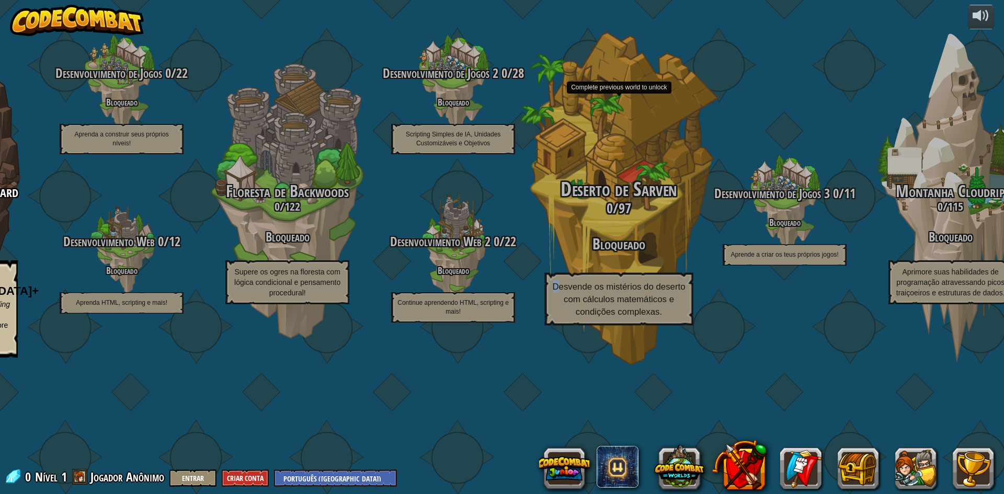
click at [561, 323] on div "Deserto de Sarven 0 / 97 Bloqueado Desvende os mistérios do deserto com cálculo…" at bounding box center [618, 252] width 199 height 147
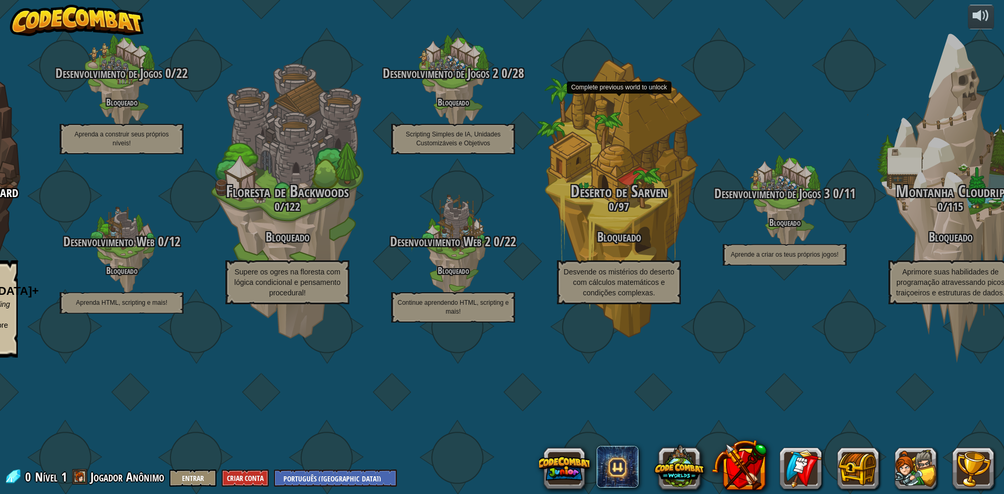
drag, startPoint x: 562, startPoint y: 320, endPoint x: 378, endPoint y: 24, distance: 348.8
click at [558, 305] on div "Deserto de Sarven 0 / 97 Bloqueado Desvende os mistérios do deserto com cálculo…" at bounding box center [619, 243] width 166 height 122
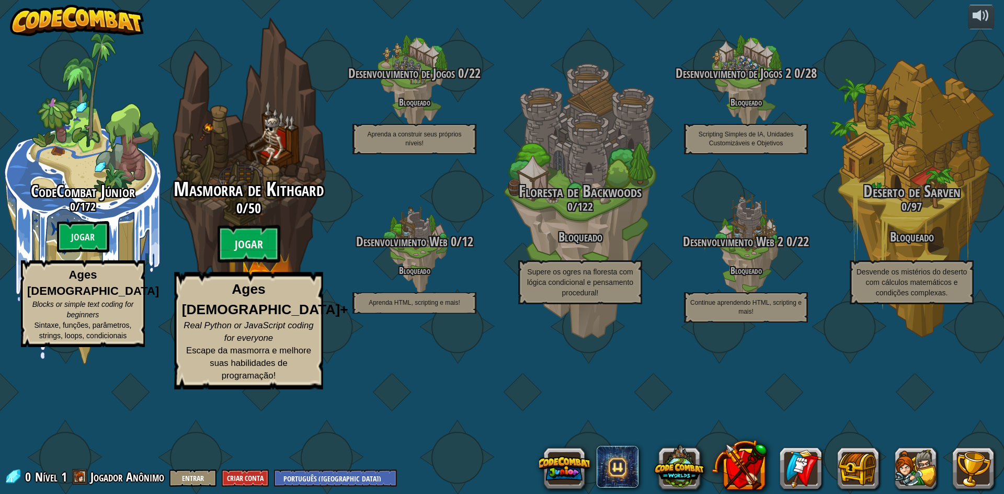
click at [303, 137] on div "Masmorra de Kithgard 0 / 50 Jogar Ages [DEMOGRAPHIC_DATA]+ Real Python or JavaS…" at bounding box center [248, 199] width 199 height 398
select select "pt-BR"
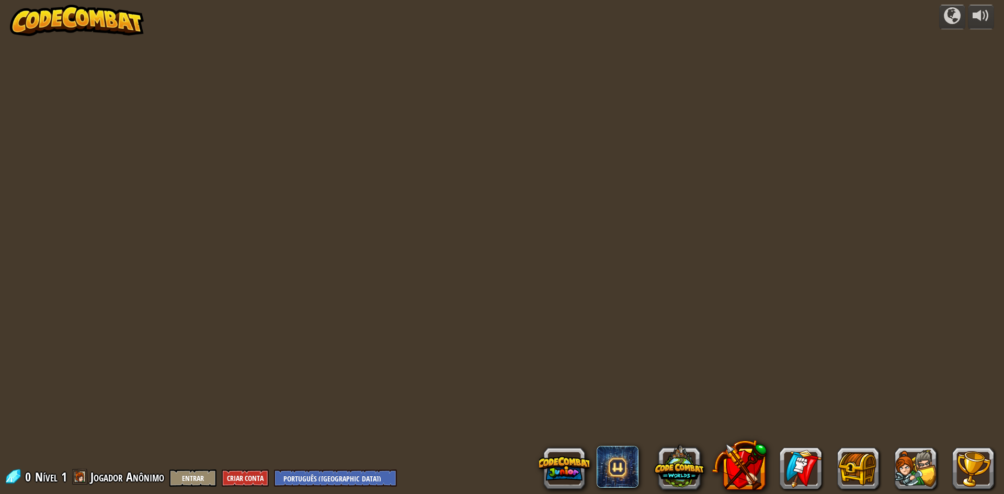
select select "pt-BR"
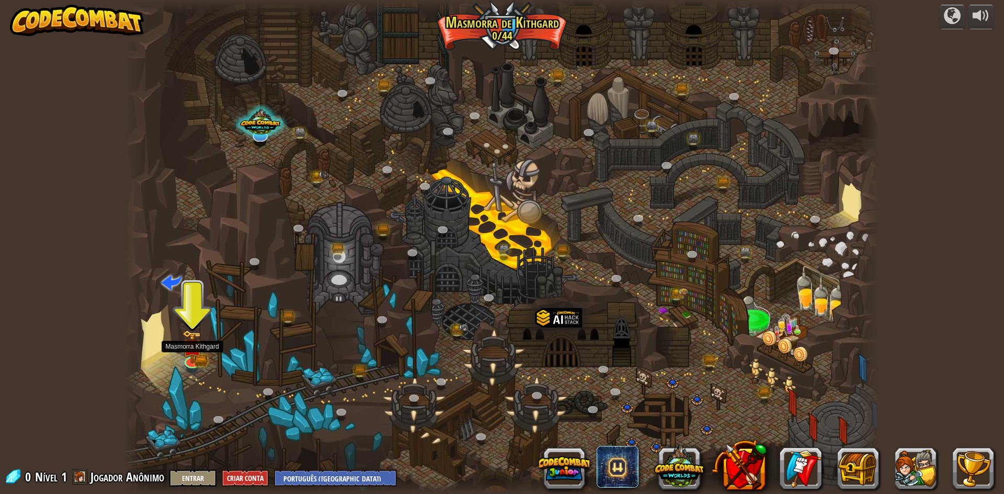
click at [249, 357] on div at bounding box center [502, 247] width 756 height 494
click at [188, 316] on div at bounding box center [502, 247] width 756 height 494
click at [195, 352] on img at bounding box center [192, 338] width 20 height 45
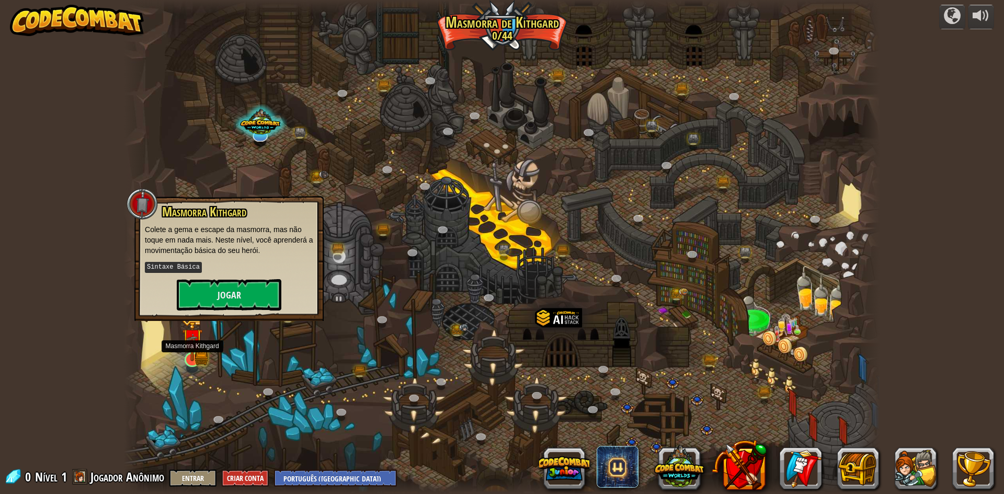
click at [198, 352] on img at bounding box center [192, 338] width 20 height 45
click at [244, 283] on button "Jogar" at bounding box center [229, 294] width 105 height 31
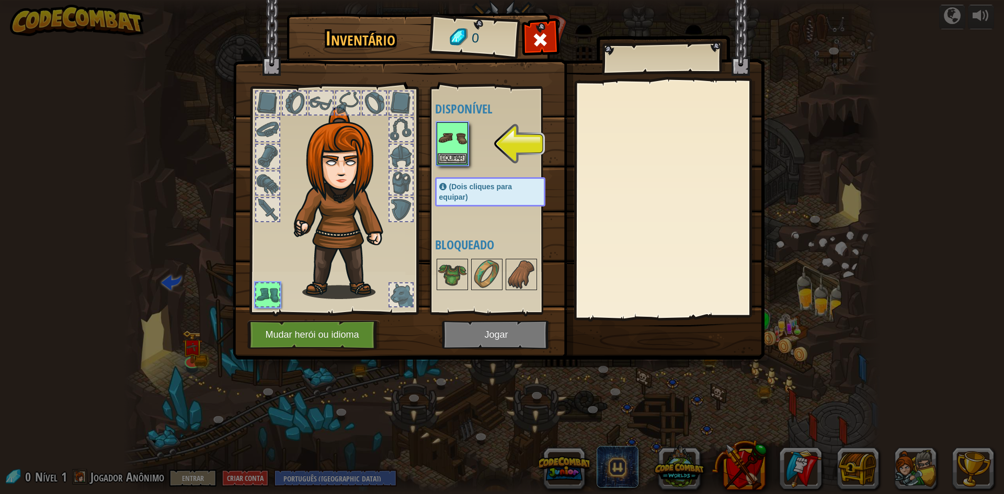
click at [415, 156] on div at bounding box center [333, 197] width 173 height 235
click at [409, 157] on div at bounding box center [401, 156] width 23 height 23
click at [403, 157] on div at bounding box center [401, 156] width 23 height 23
click at [405, 158] on div at bounding box center [401, 156] width 23 height 23
click at [243, 82] on img at bounding box center [499, 170] width 532 height 380
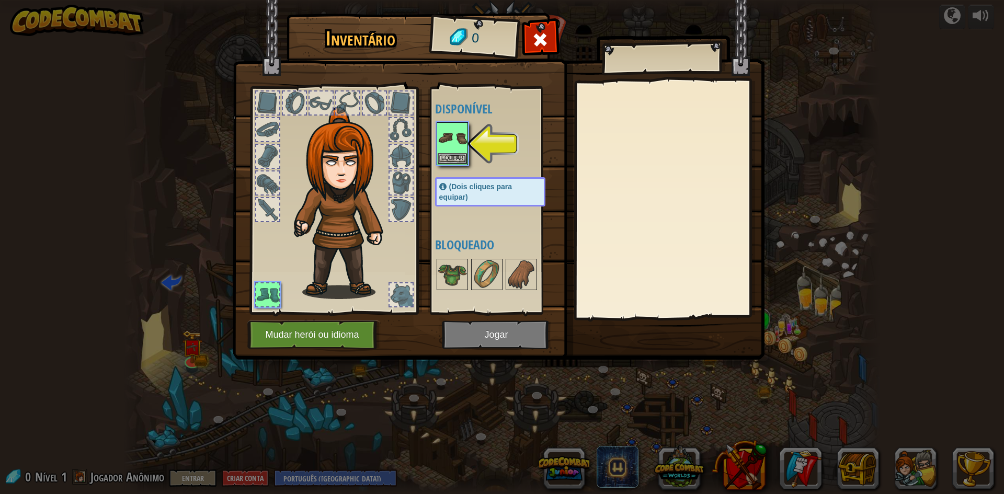
drag, startPoint x: 254, startPoint y: 155, endPoint x: 246, endPoint y: 151, distance: 9.4
click at [252, 154] on div at bounding box center [333, 197] width 173 height 235
drag, startPoint x: 246, startPoint y: 155, endPoint x: 250, endPoint y: 176, distance: 20.8
click at [250, 173] on div "Inventário 0 Disponível Equipar (Dois cliques para equipar) Bloqueado [GEOGRAPH…" at bounding box center [502, 188] width 532 height 345
drag, startPoint x: 259, startPoint y: 193, endPoint x: 265, endPoint y: 222, distance: 28.9
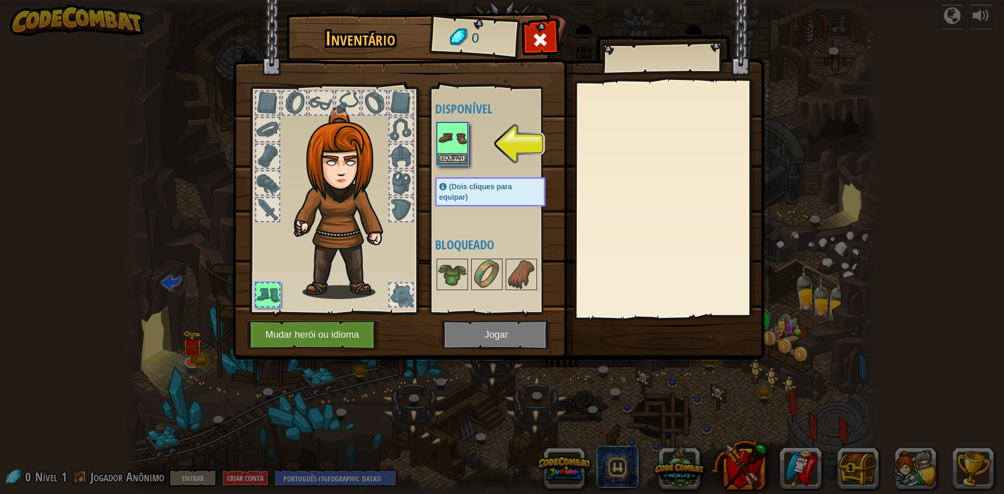
click at [265, 222] on div at bounding box center [333, 197] width 173 height 235
click at [268, 287] on div at bounding box center [267, 294] width 23 height 23
click at [270, 289] on div at bounding box center [267, 294] width 23 height 23
click at [272, 289] on div at bounding box center [267, 294] width 23 height 23
drag, startPoint x: 275, startPoint y: 286, endPoint x: 455, endPoint y: 144, distance: 229.7
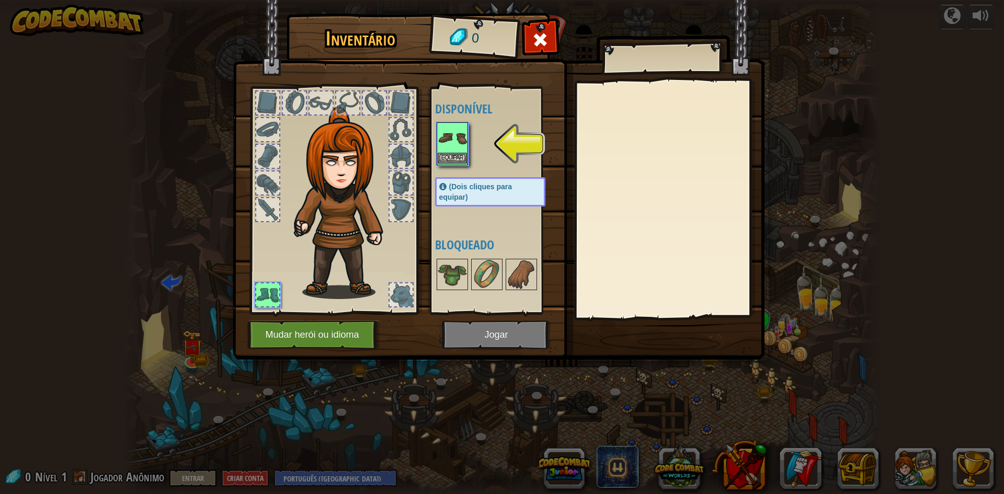
click at [455, 144] on img at bounding box center [452, 137] width 29 height 29
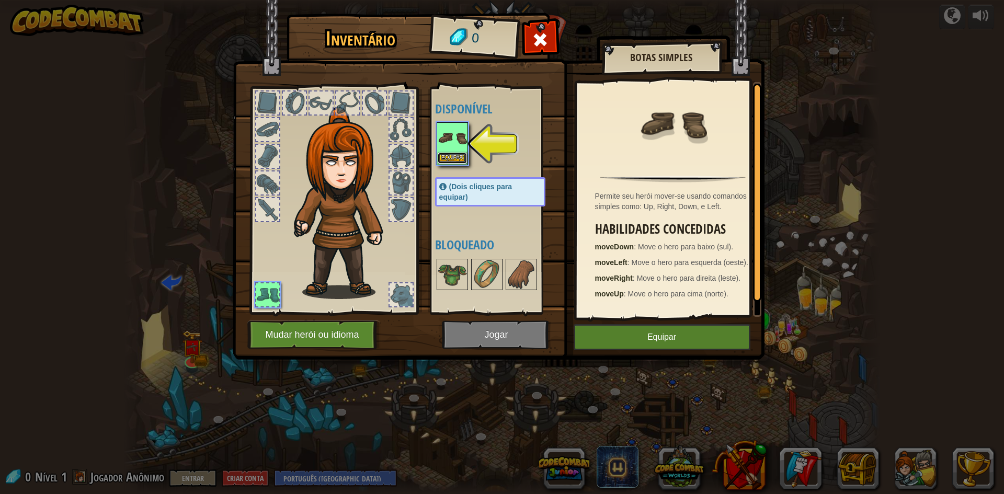
click at [458, 153] on button "Equipar" at bounding box center [452, 158] width 29 height 11
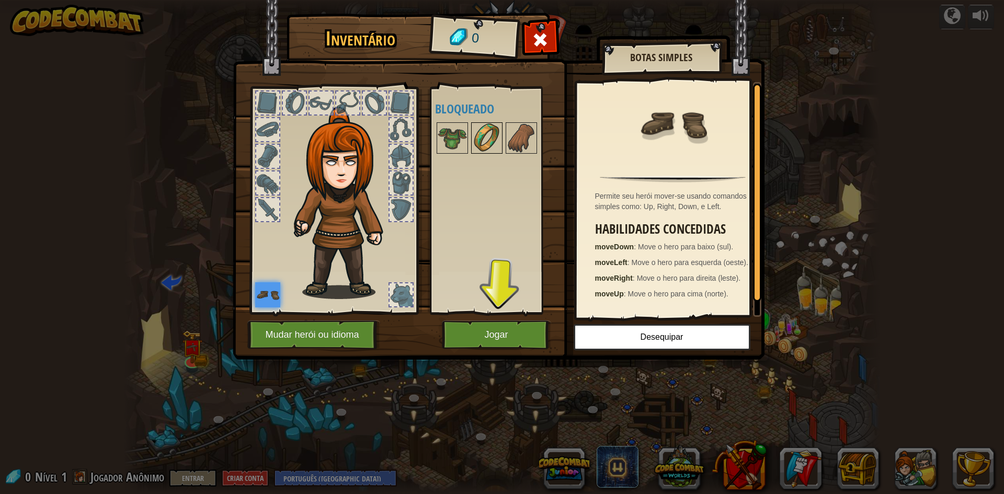
drag, startPoint x: 496, startPoint y: 131, endPoint x: 490, endPoint y: 133, distance: 5.8
click at [492, 133] on img at bounding box center [486, 137] width 29 height 29
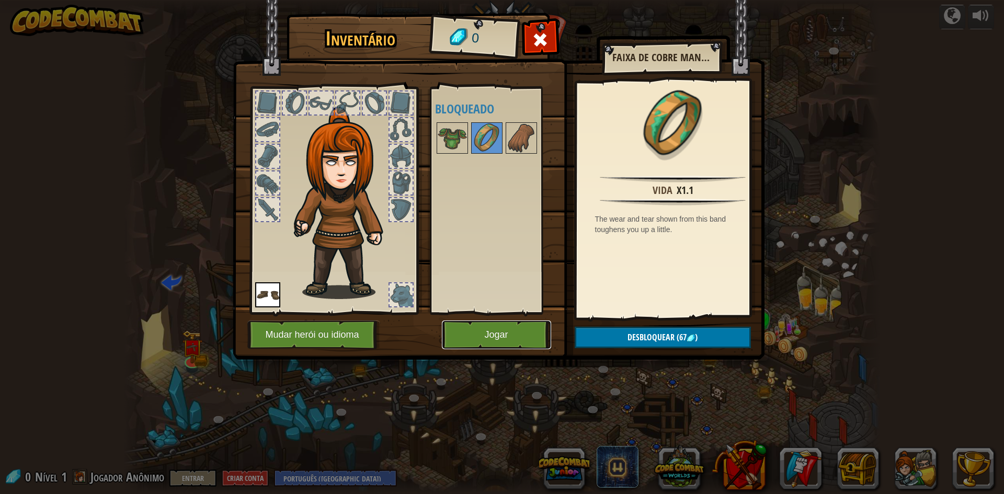
click at [504, 332] on button "Jogar" at bounding box center [496, 335] width 109 height 29
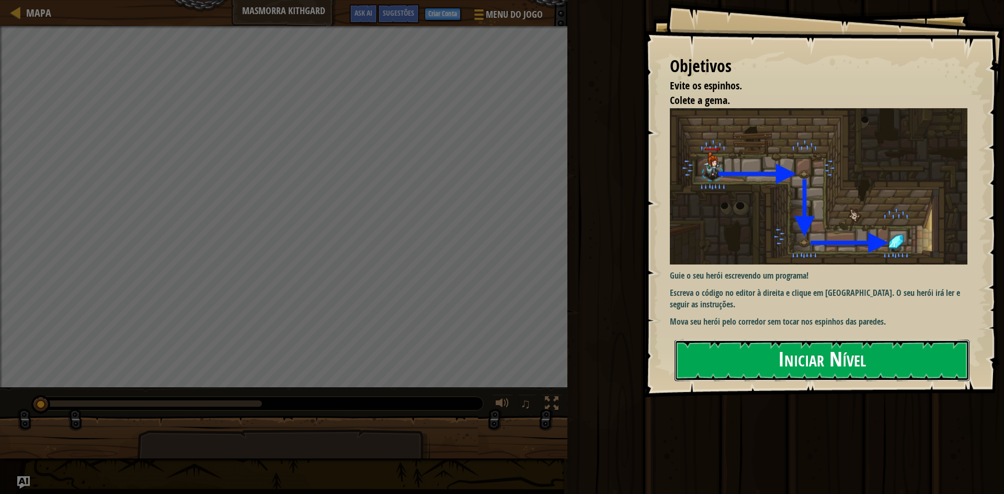
click at [738, 357] on button "Iniciar Nível" at bounding box center [822, 360] width 295 height 41
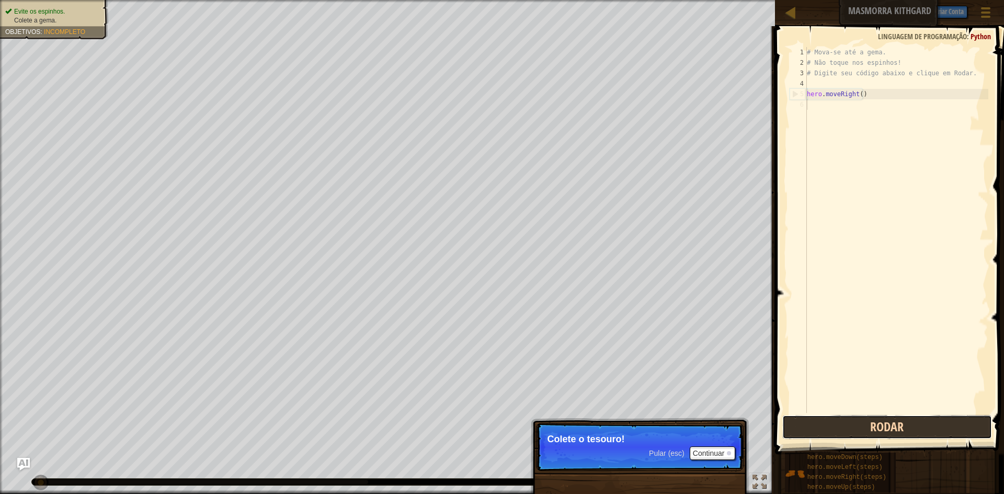
click at [865, 422] on button "Rodar" at bounding box center [887, 427] width 210 height 24
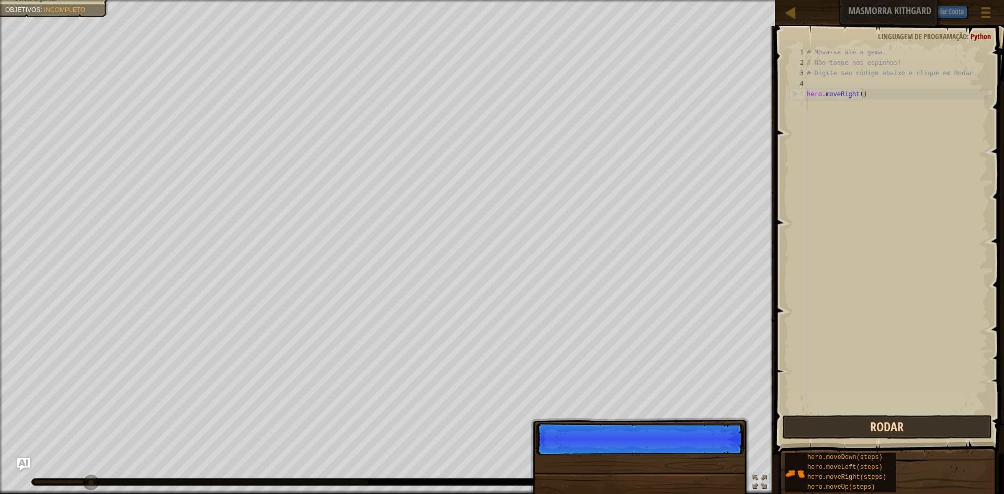
scroll to position [5, 0]
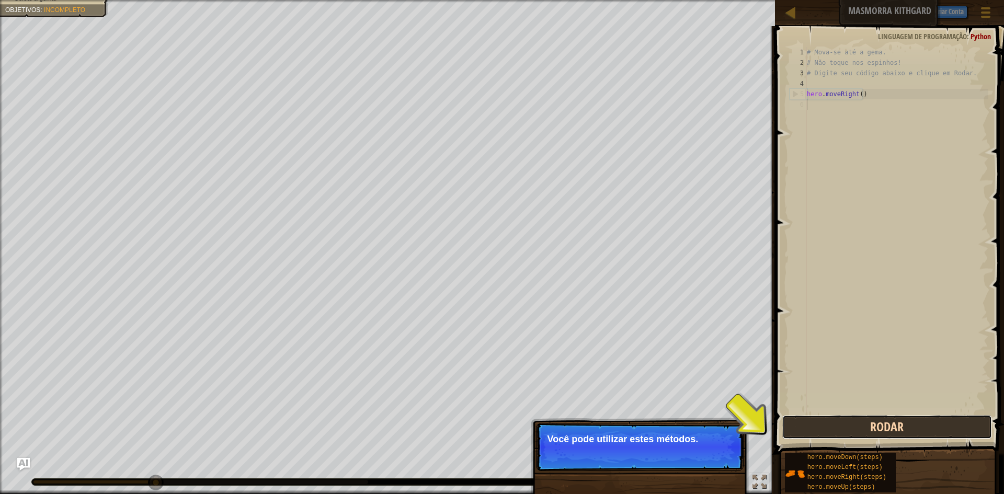
click at [866, 421] on button "Rodar" at bounding box center [887, 427] width 210 height 24
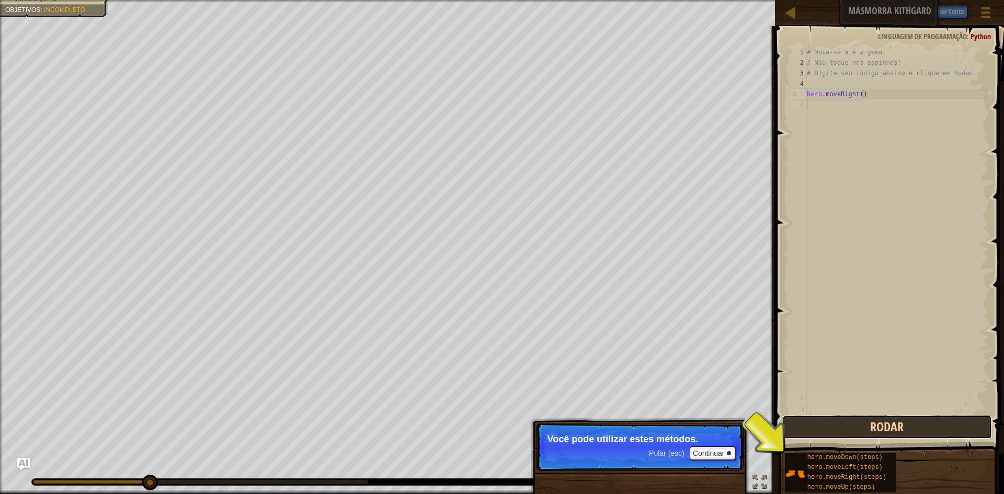
click at [866, 421] on button "Rodar" at bounding box center [887, 427] width 210 height 24
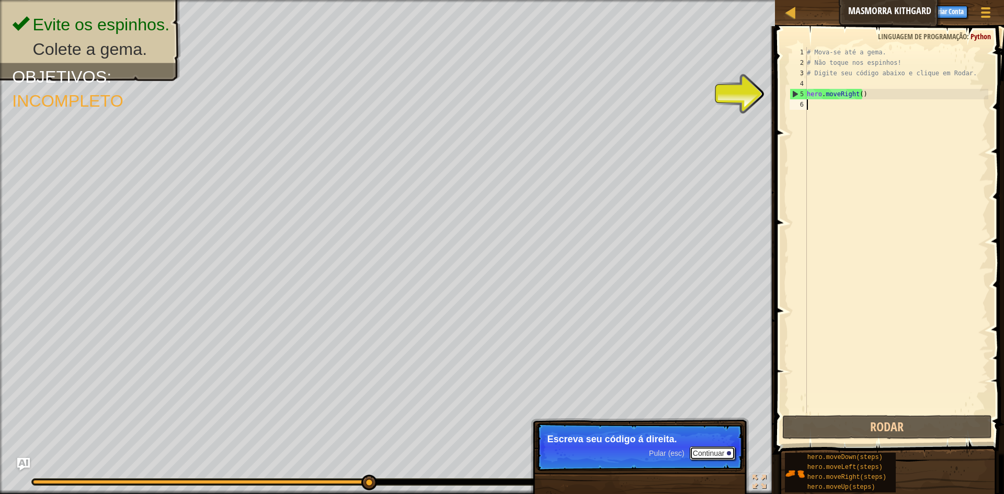
click at [719, 450] on button "Continuar" at bounding box center [713, 454] width 46 height 14
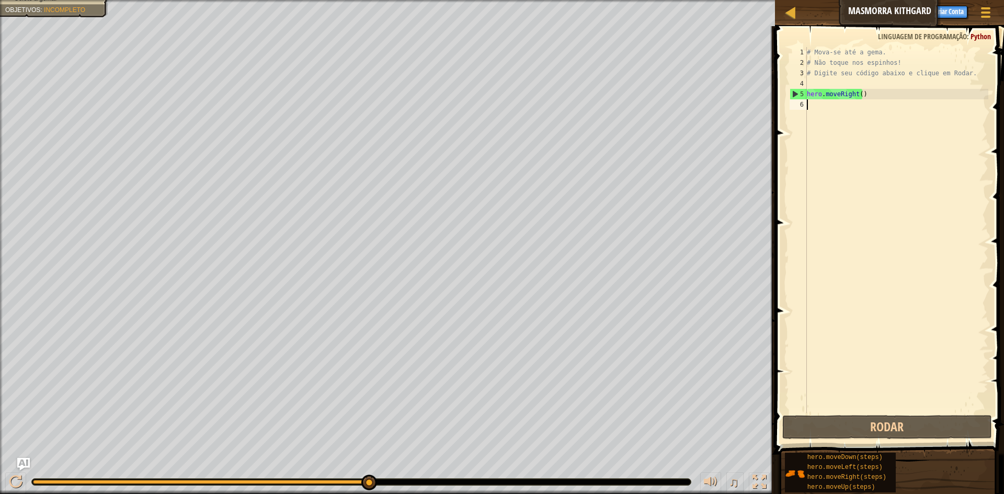
select select "pt-BR"
